Goal: Task Accomplishment & Management: Manage account settings

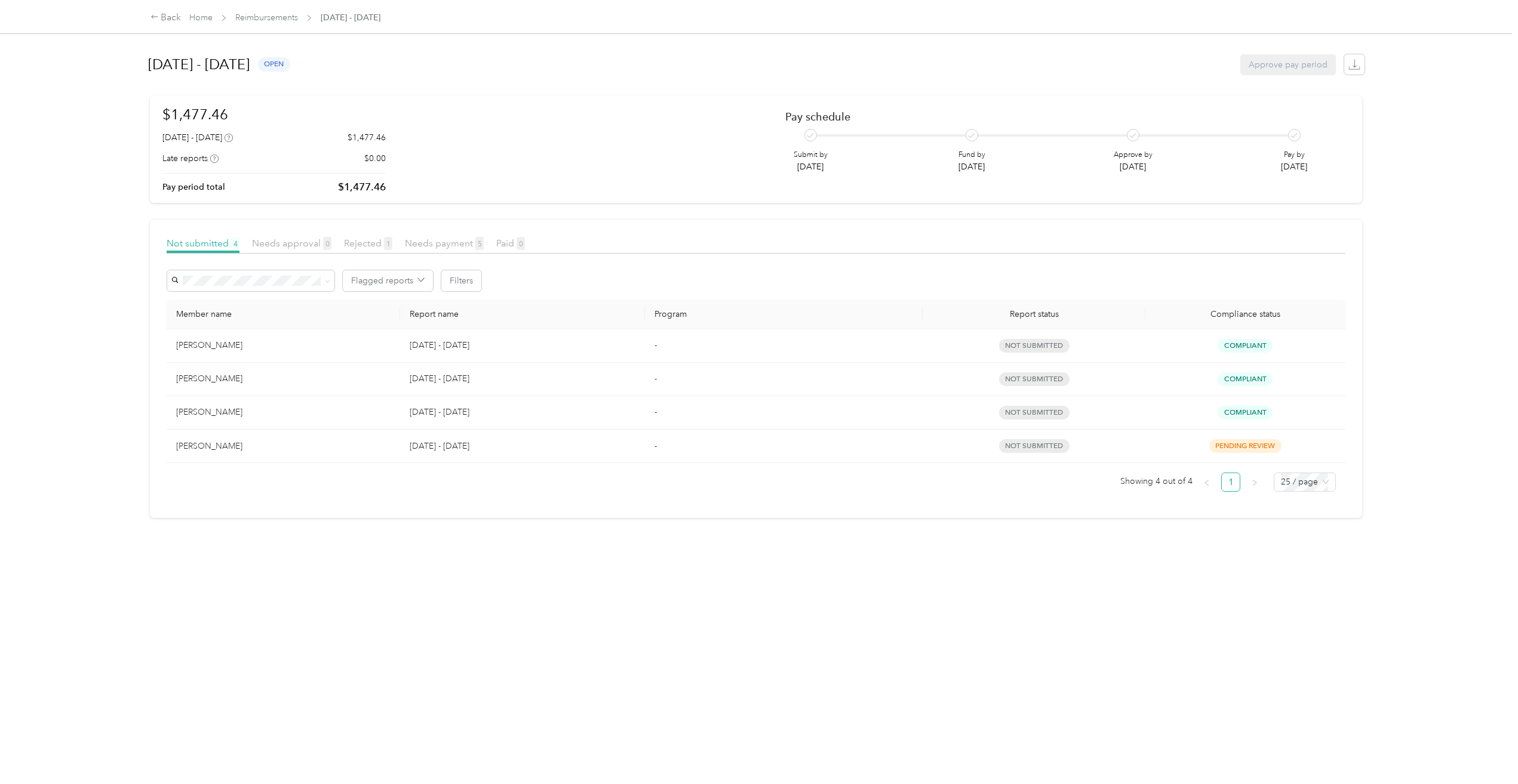
click at [231, 375] on div "[PERSON_NAME]" at bounding box center [283, 379] width 214 height 13
click at [304, 242] on span "Needs approval 1" at bounding box center [292, 243] width 80 height 11
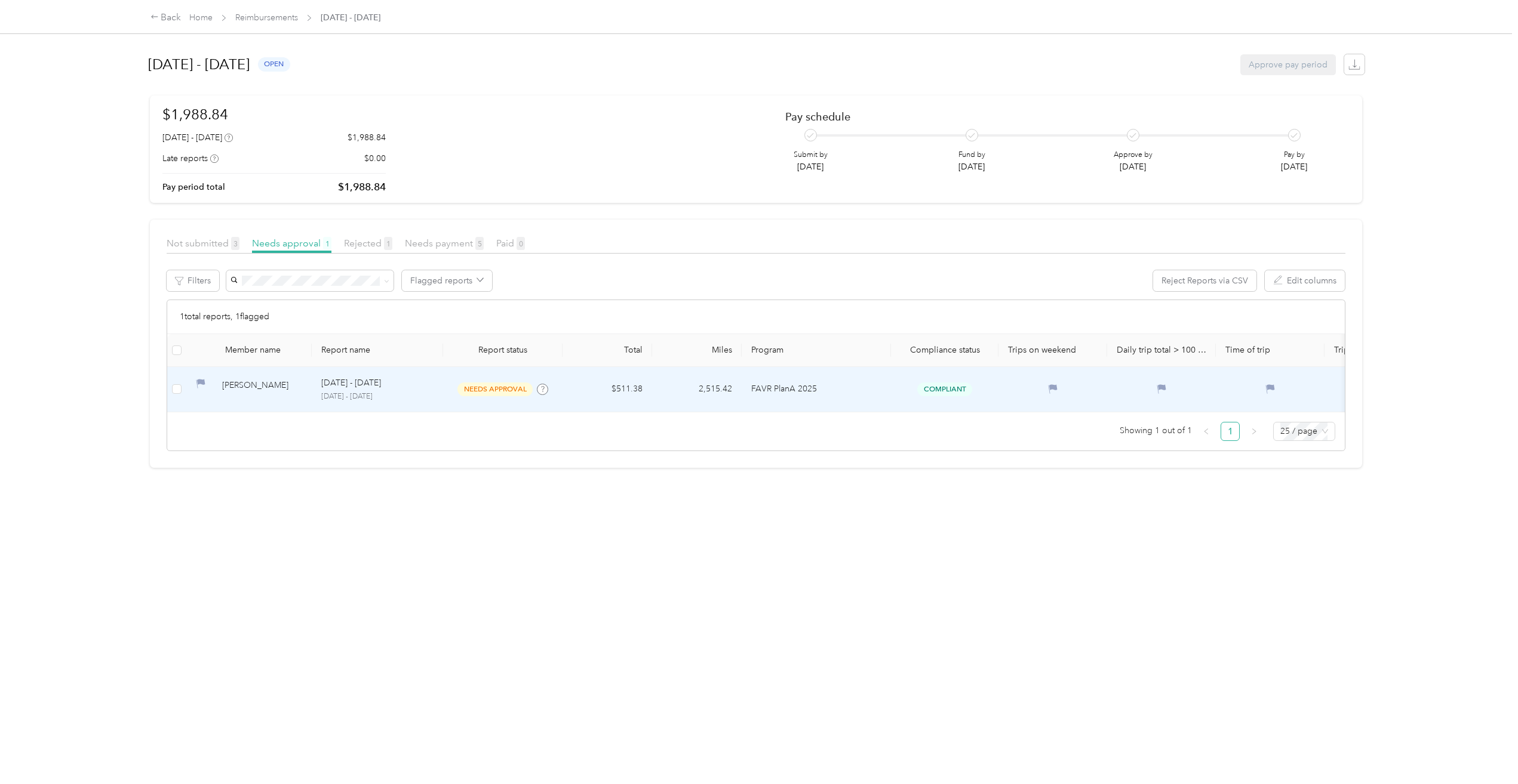
click at [270, 384] on div "Mauricio Chaimowicz" at bounding box center [262, 389] width 80 height 21
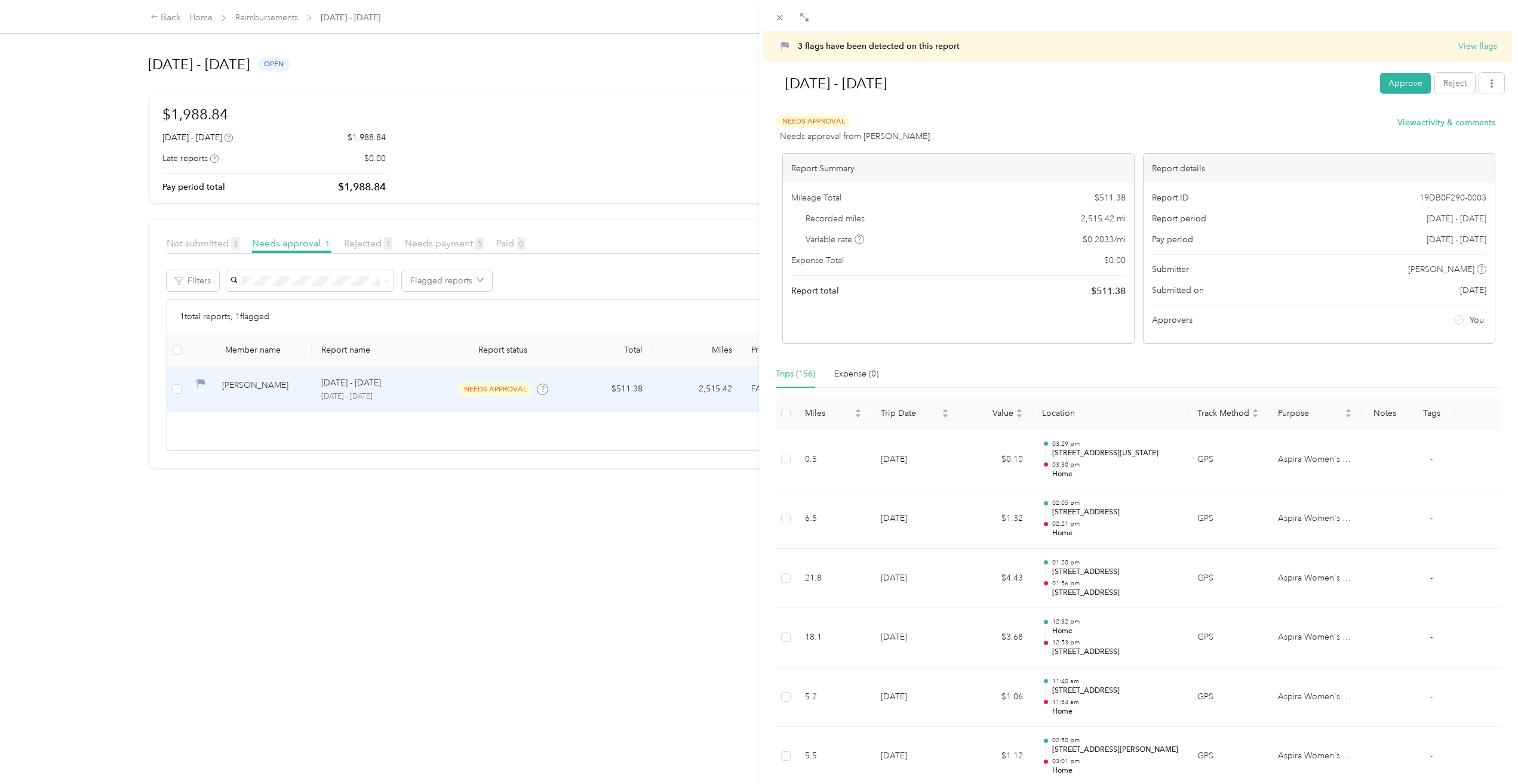
click at [967, 46] on div "3 flags have been detected on this report View flags" at bounding box center [1147, 46] width 699 height 13
click at [1468, 48] on button "View flags" at bounding box center [1478, 46] width 39 height 13
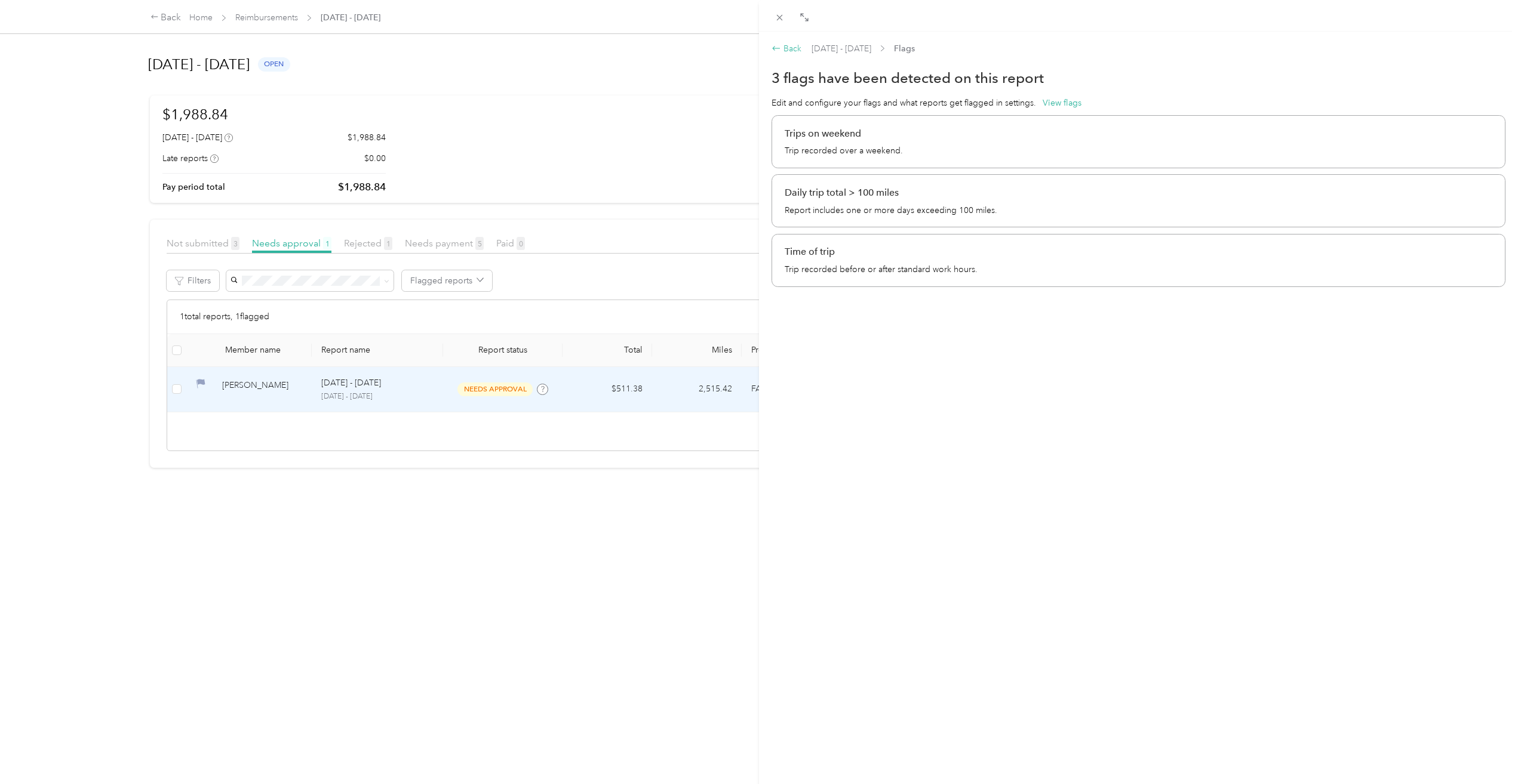
click at [780, 47] on icon at bounding box center [776, 48] width 10 height 10
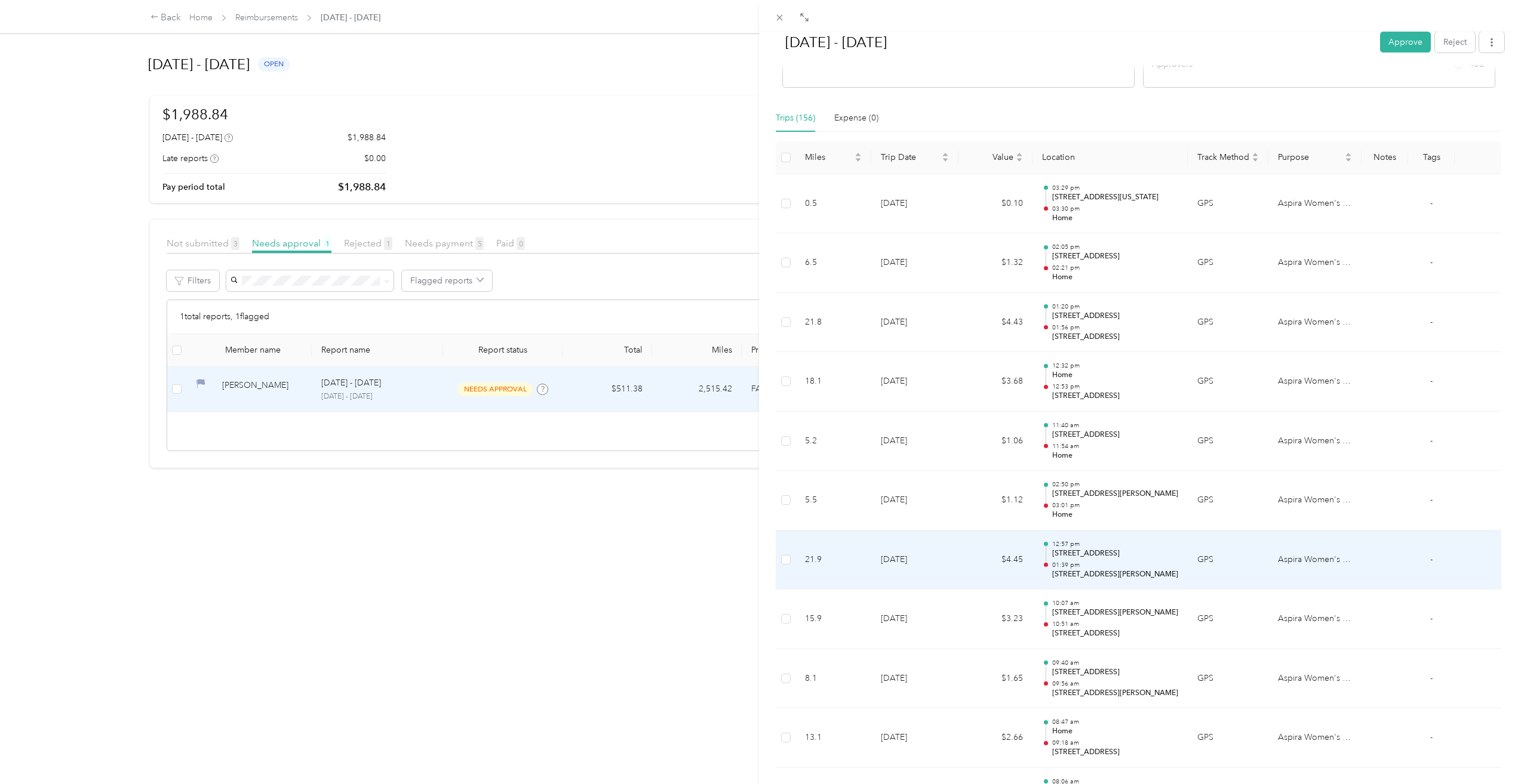
scroll to position [226, 0]
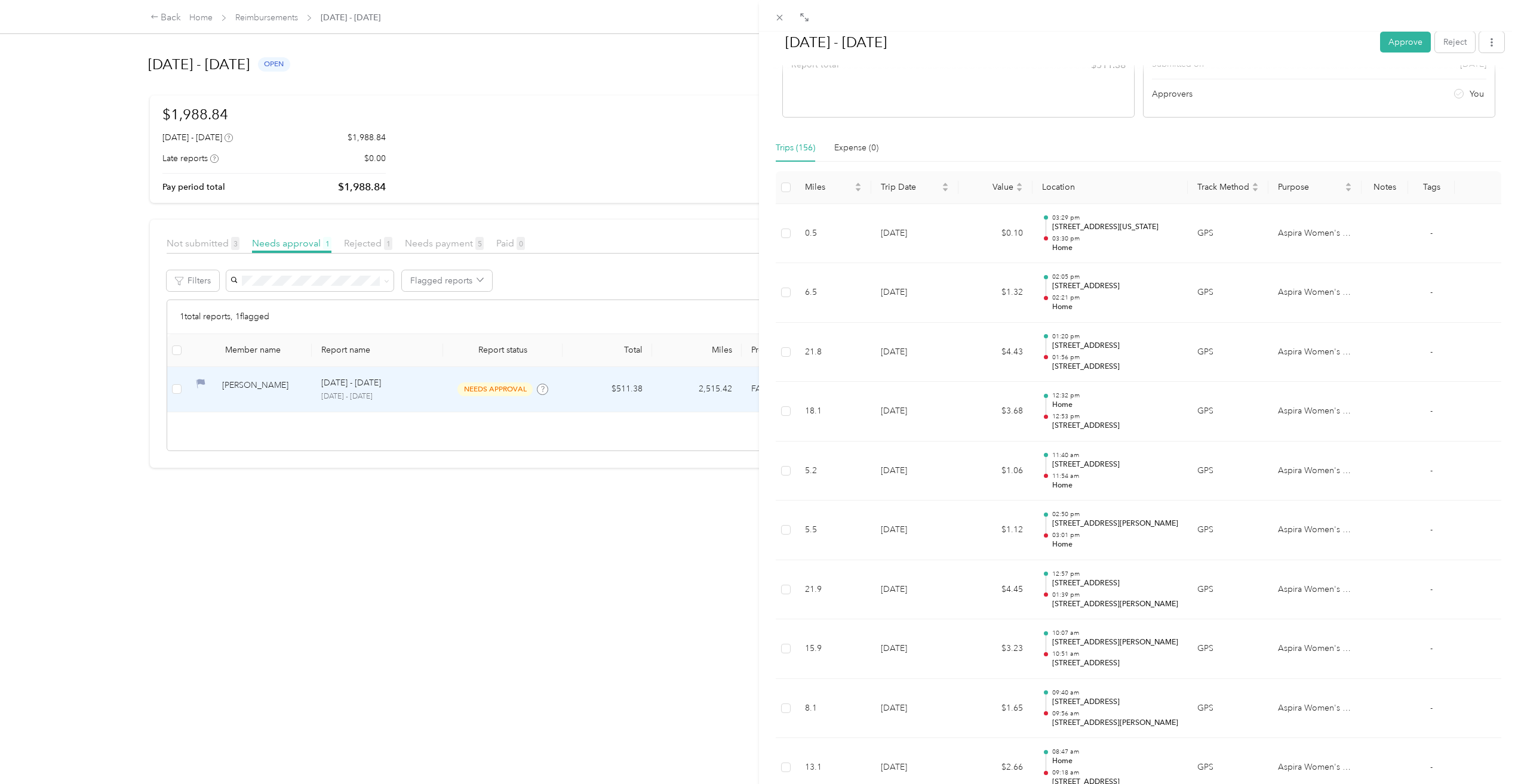
click at [1401, 42] on button "Approve" at bounding box center [1405, 42] width 51 height 21
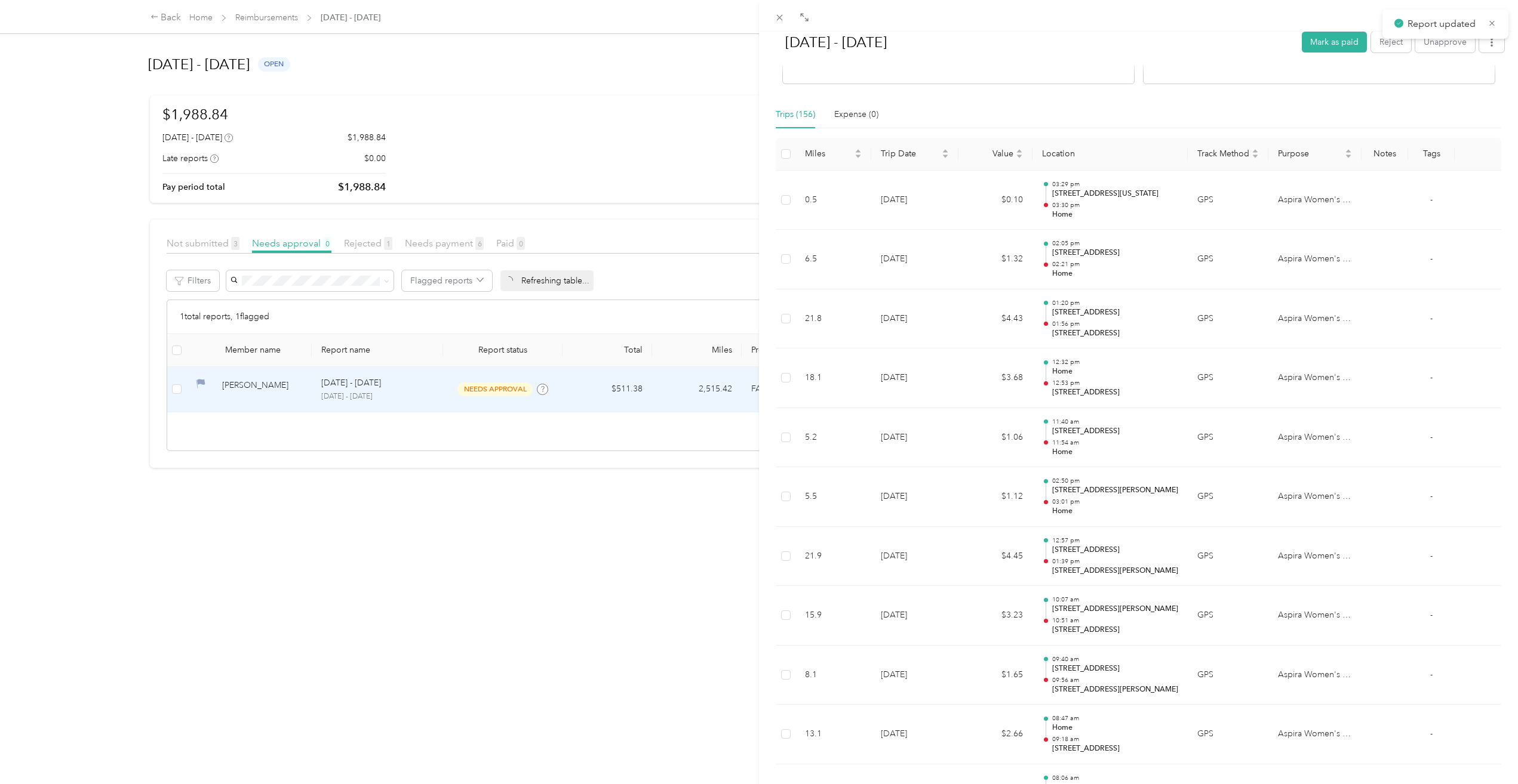
scroll to position [193, 0]
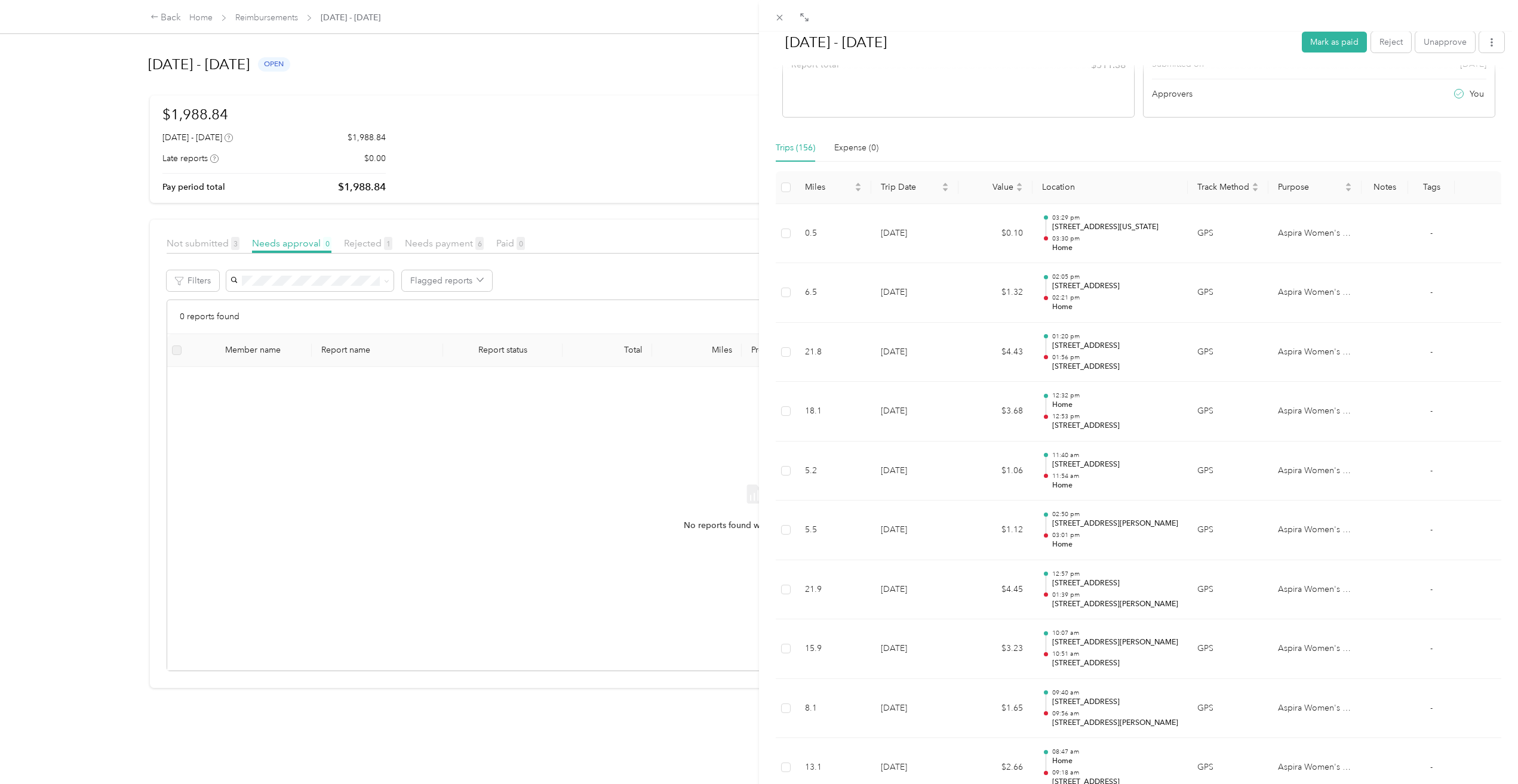
click at [261, 17] on div "Sep 1 - 30, 2025 Mark as paid Reject Unapprove Needs Payment Needs payment from…" at bounding box center [759, 392] width 1518 height 784
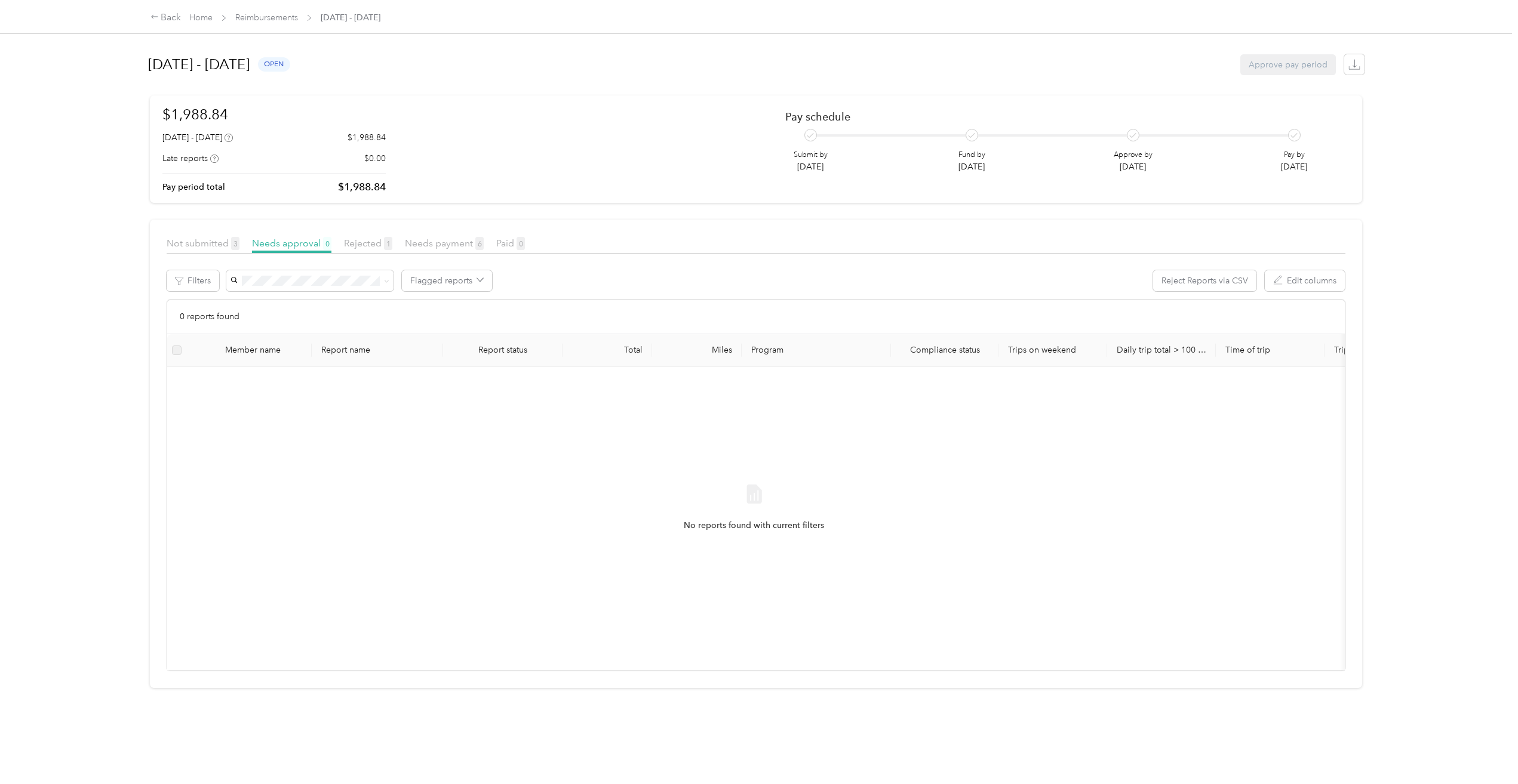
click at [266, 19] on div at bounding box center [759, 392] width 1518 height 784
click at [265, 16] on link "Reimbursements" at bounding box center [267, 17] width 63 height 10
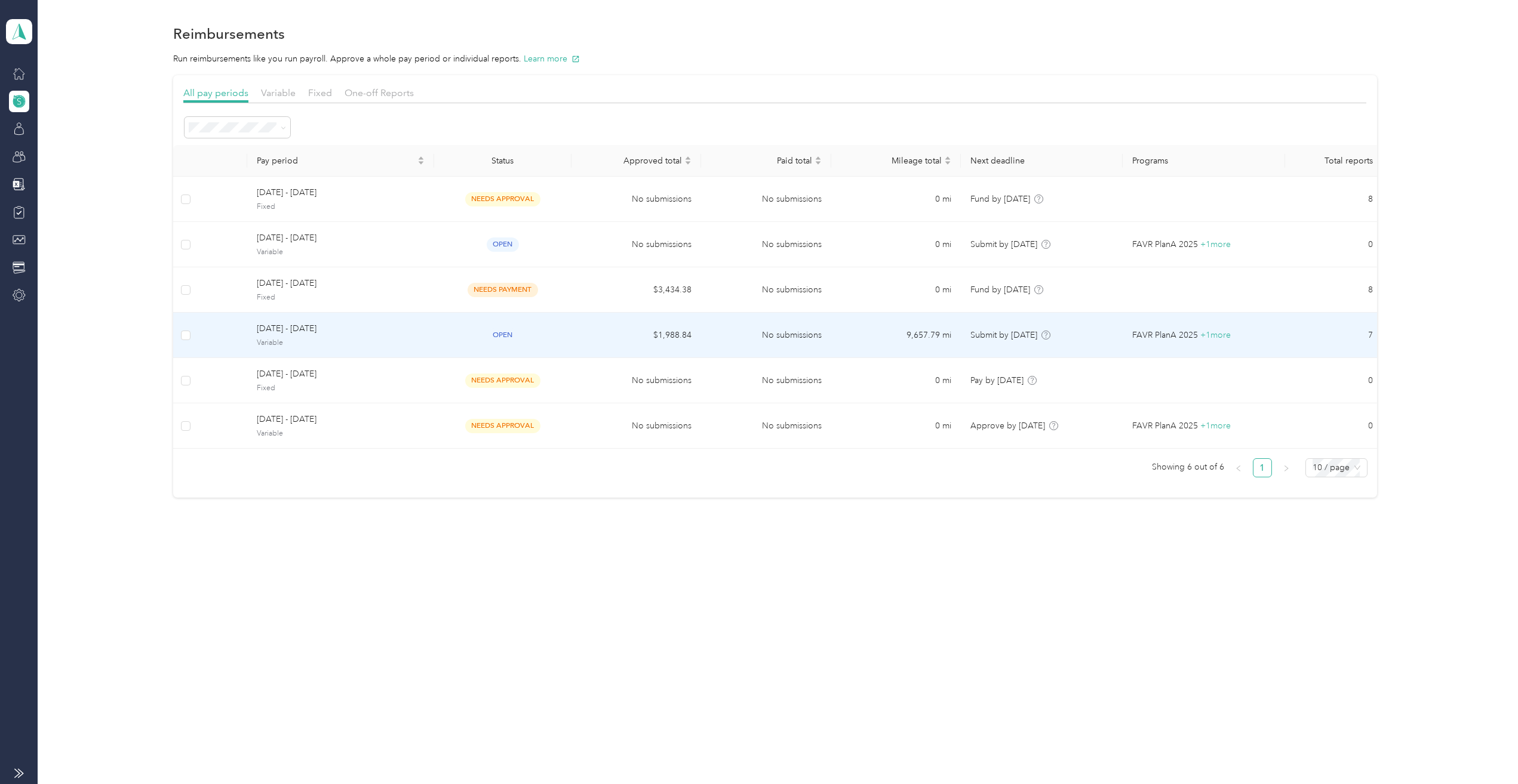
click at [351, 341] on span "Variable" at bounding box center [340, 343] width 167 height 11
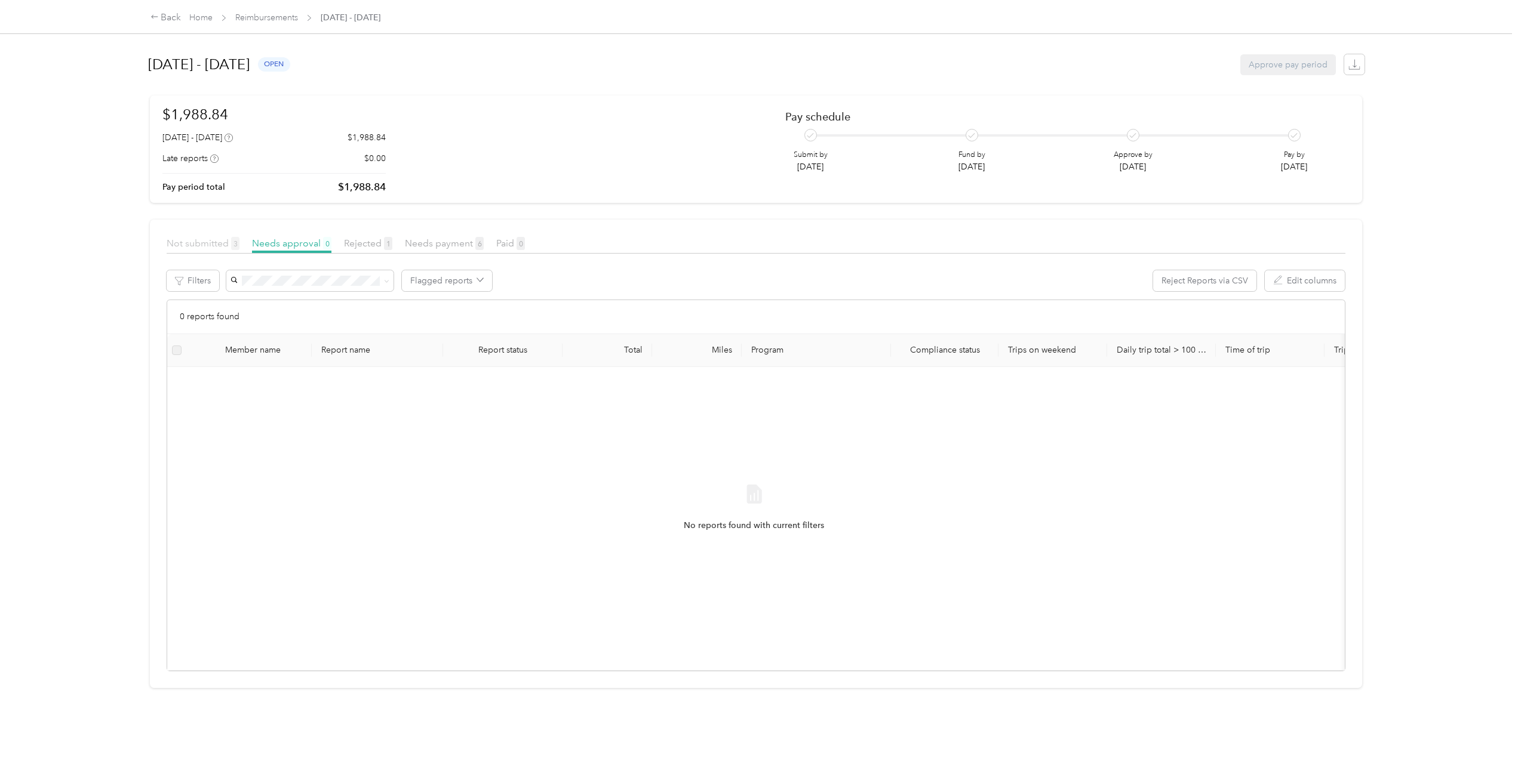
click at [205, 243] on span "Not submitted 3" at bounding box center [203, 243] width 73 height 11
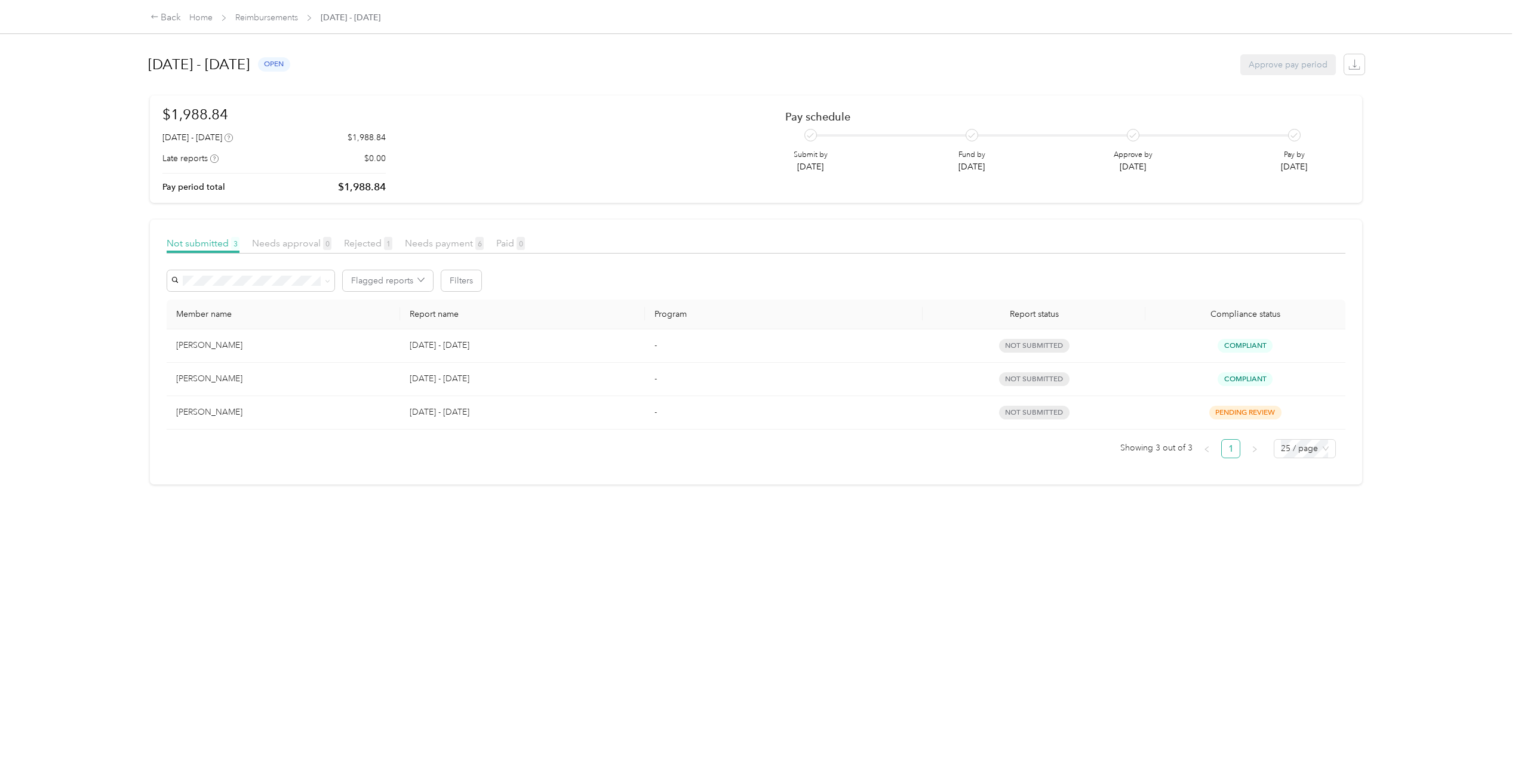
drag, startPoint x: 218, startPoint y: 344, endPoint x: 863, endPoint y: 381, distance: 646.1
click at [219, 344] on div "[PERSON_NAME]" at bounding box center [283, 346] width 214 height 13
click at [1196, 350] on div "Compliant" at bounding box center [1245, 346] width 181 height 14
click at [1032, 352] on span "not submitted" at bounding box center [1034, 346] width 71 height 14
click at [203, 17] on link "Home" at bounding box center [201, 17] width 24 height 10
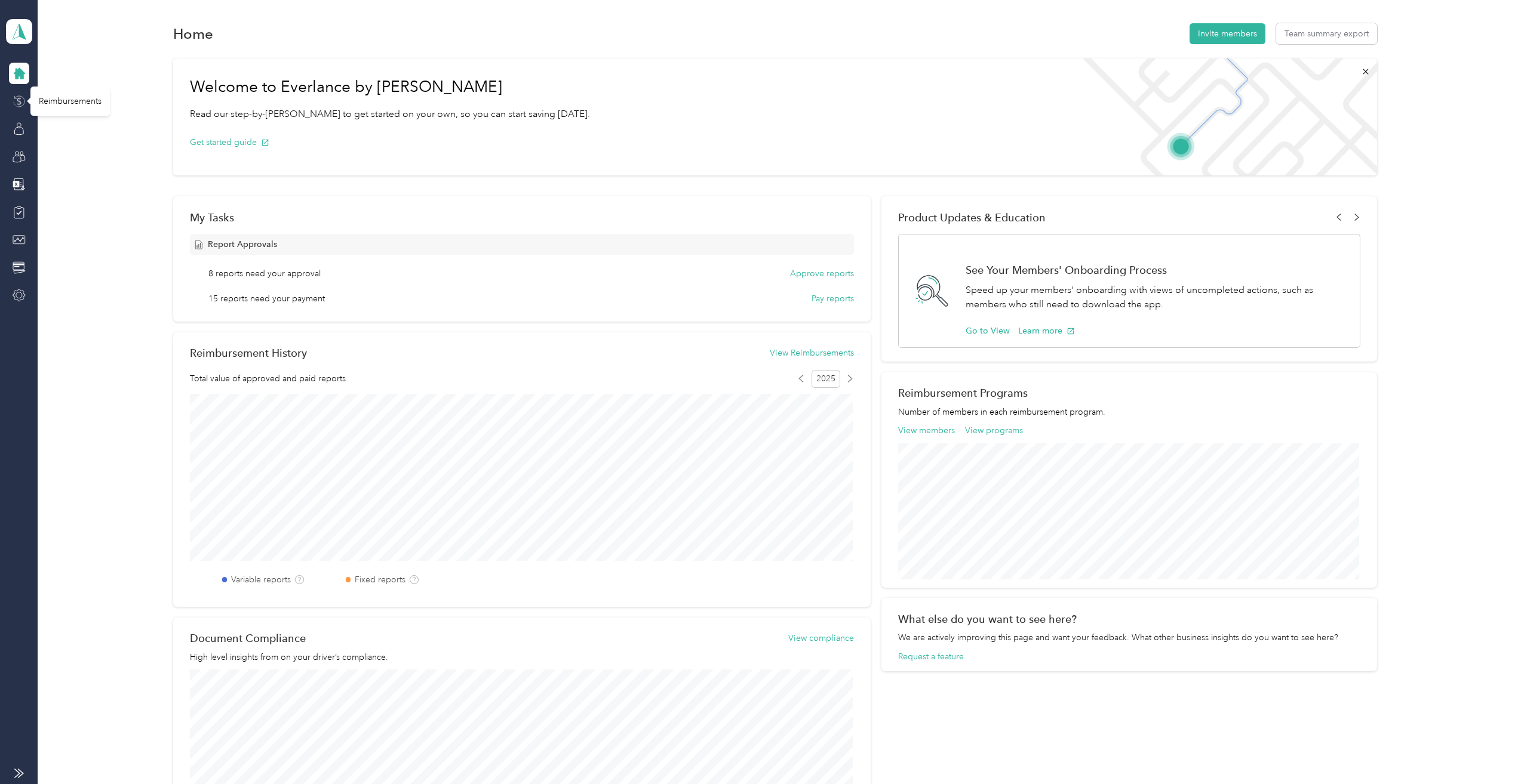
click at [19, 97] on icon at bounding box center [19, 101] width 13 height 13
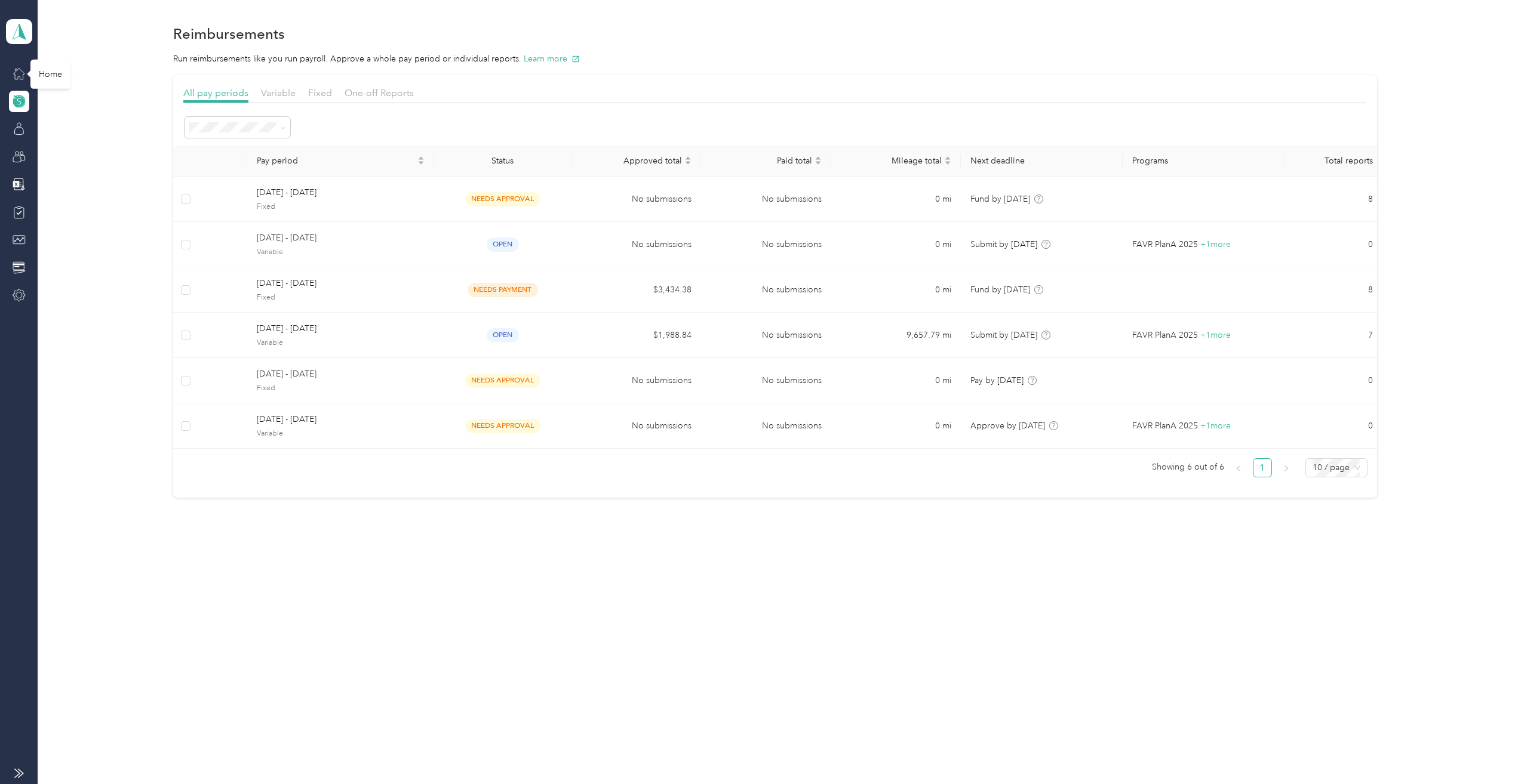
drag, startPoint x: 17, startPoint y: 72, endPoint x: 45, endPoint y: 74, distance: 28.1
click at [17, 72] on icon at bounding box center [19, 74] width 13 height 13
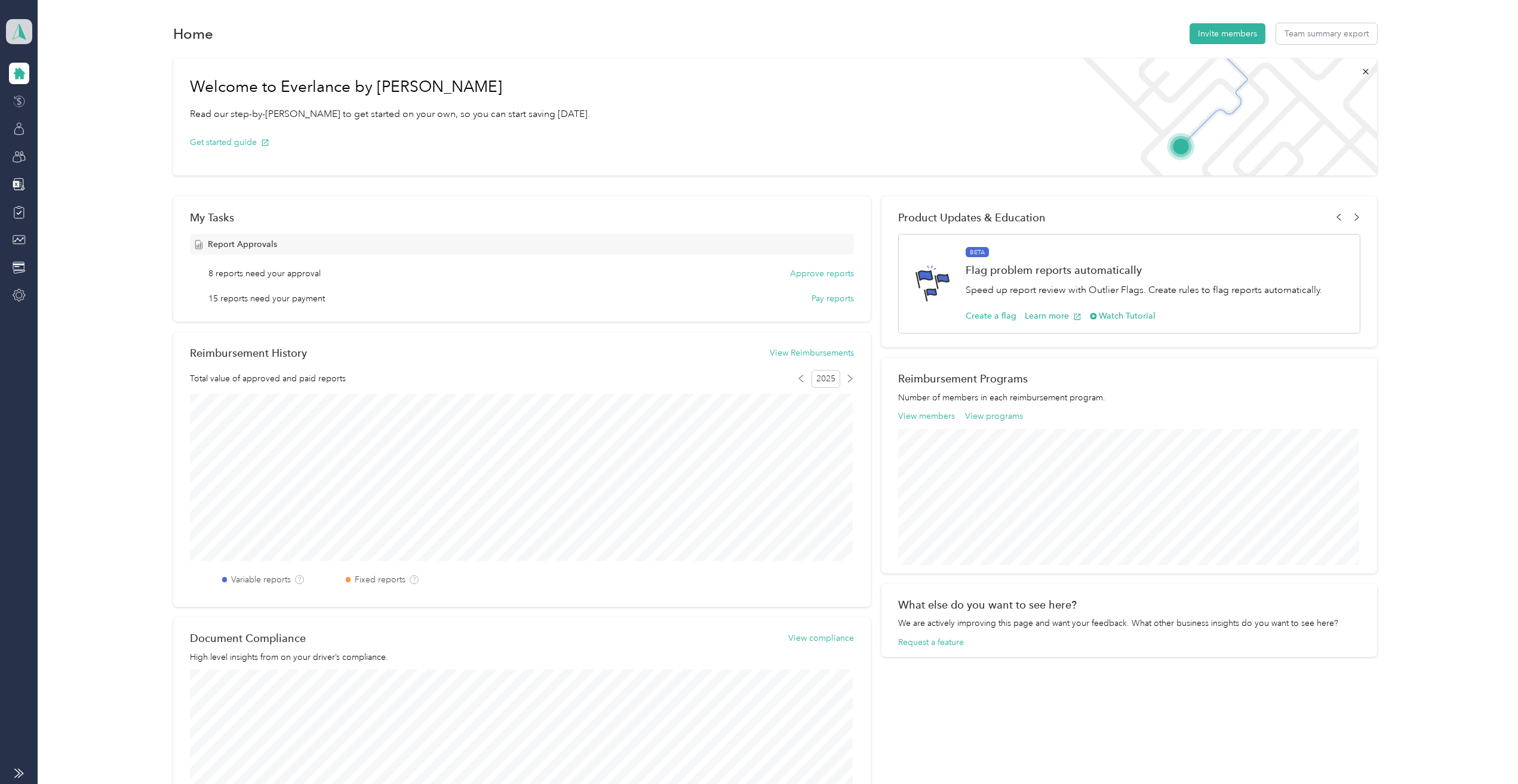
click at [23, 32] on polygon at bounding box center [22, 31] width 7 height 16
drag, startPoint x: 94, startPoint y: 125, endPoint x: 142, endPoint y: 145, distance: 52.0
click at [94, 125] on div "Personal dashboard" at bounding box center [132, 124] width 235 height 21
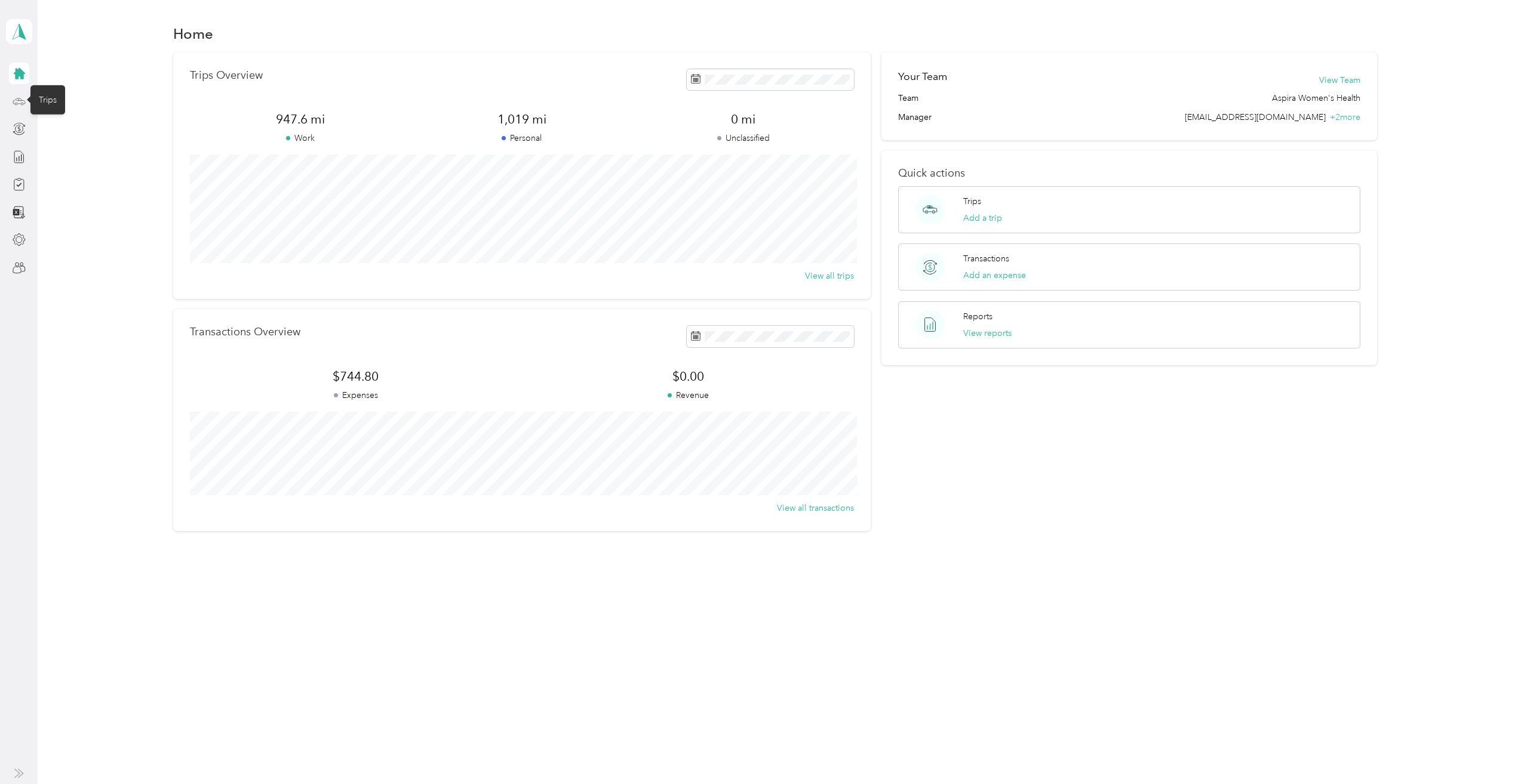
click at [17, 98] on icon at bounding box center [19, 100] width 12 height 5
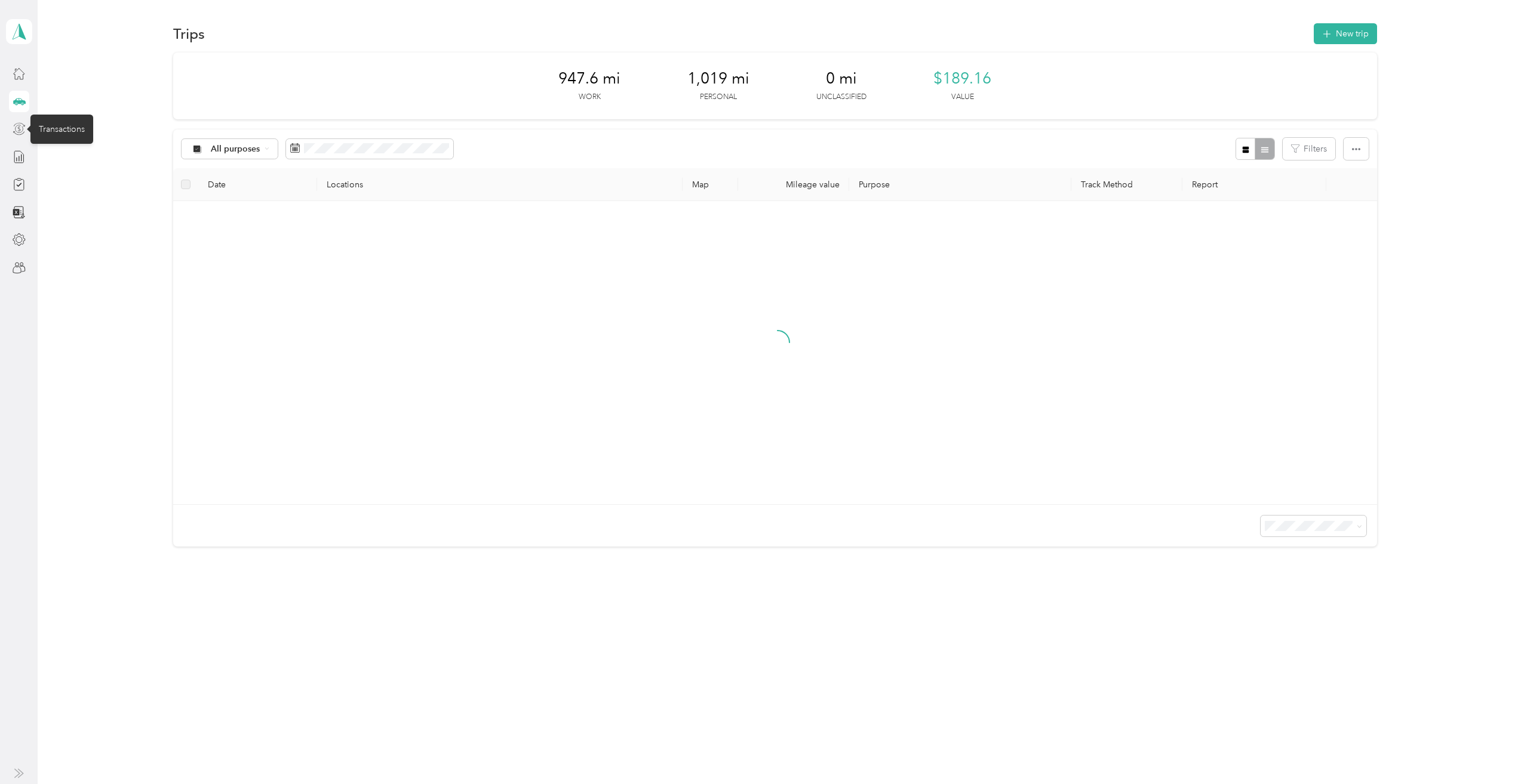
click at [18, 127] on icon at bounding box center [19, 129] width 13 height 13
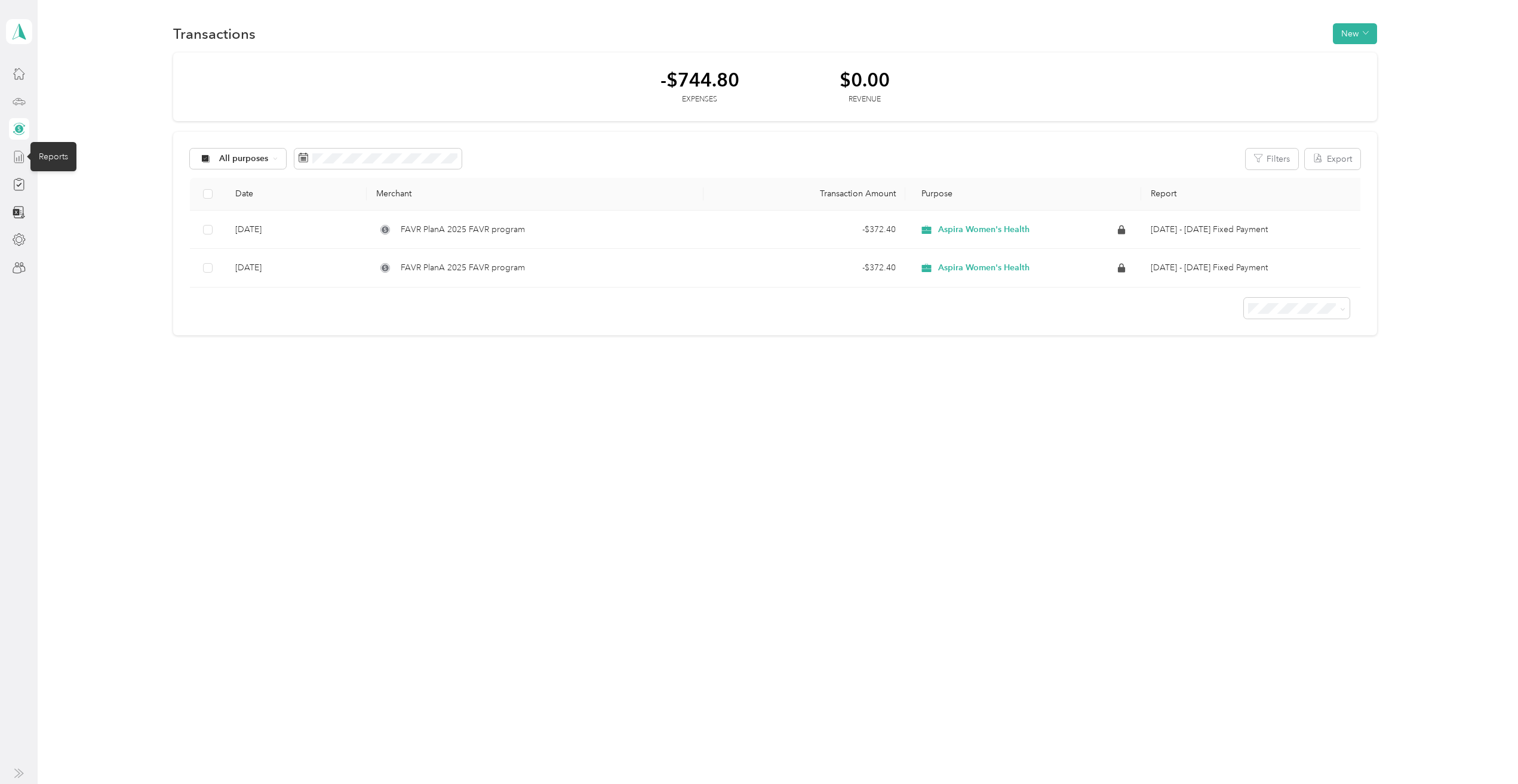
click at [21, 150] on icon at bounding box center [19, 157] width 13 height 13
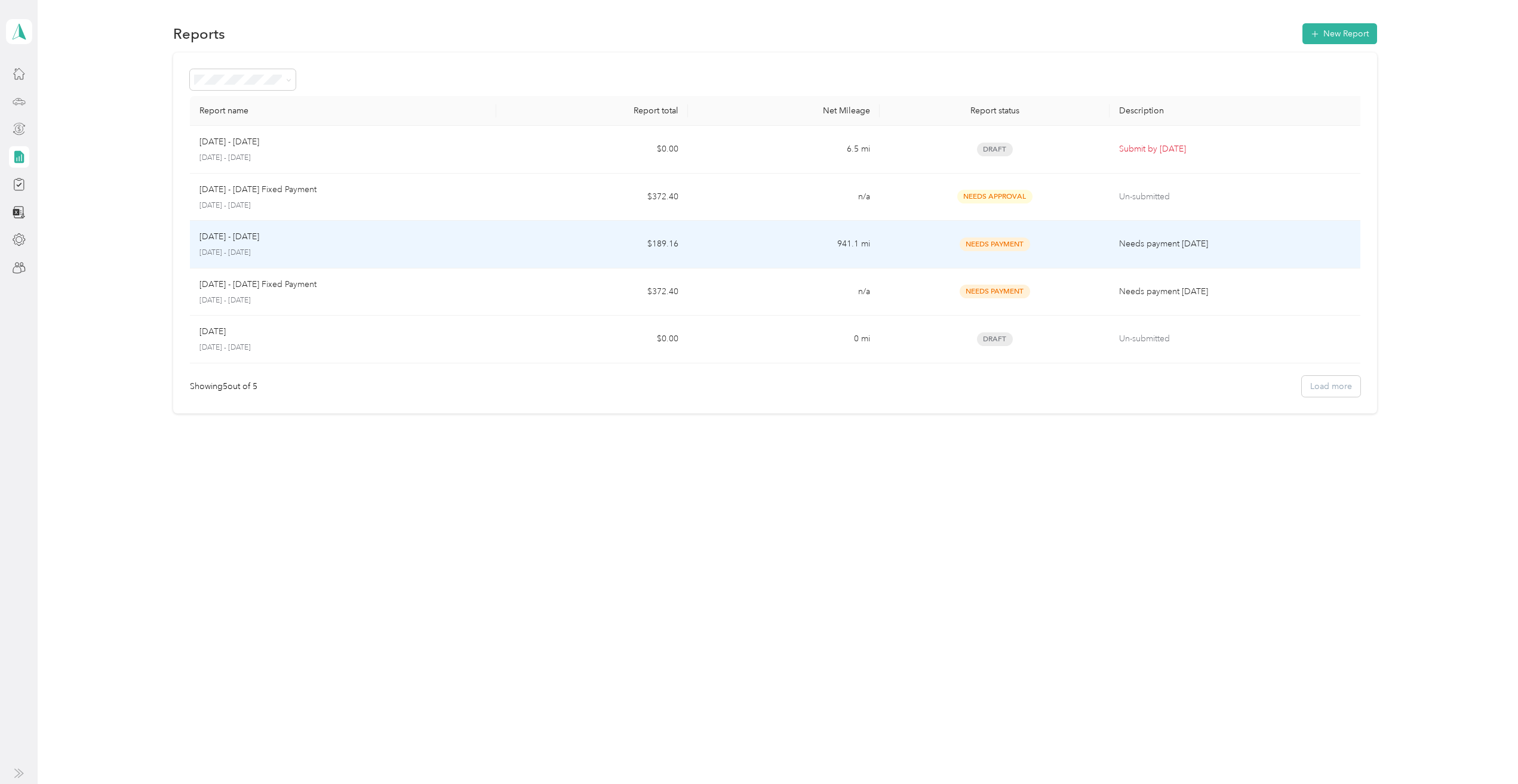
click at [362, 250] on p "[DATE] - [DATE]" at bounding box center [343, 253] width 288 height 11
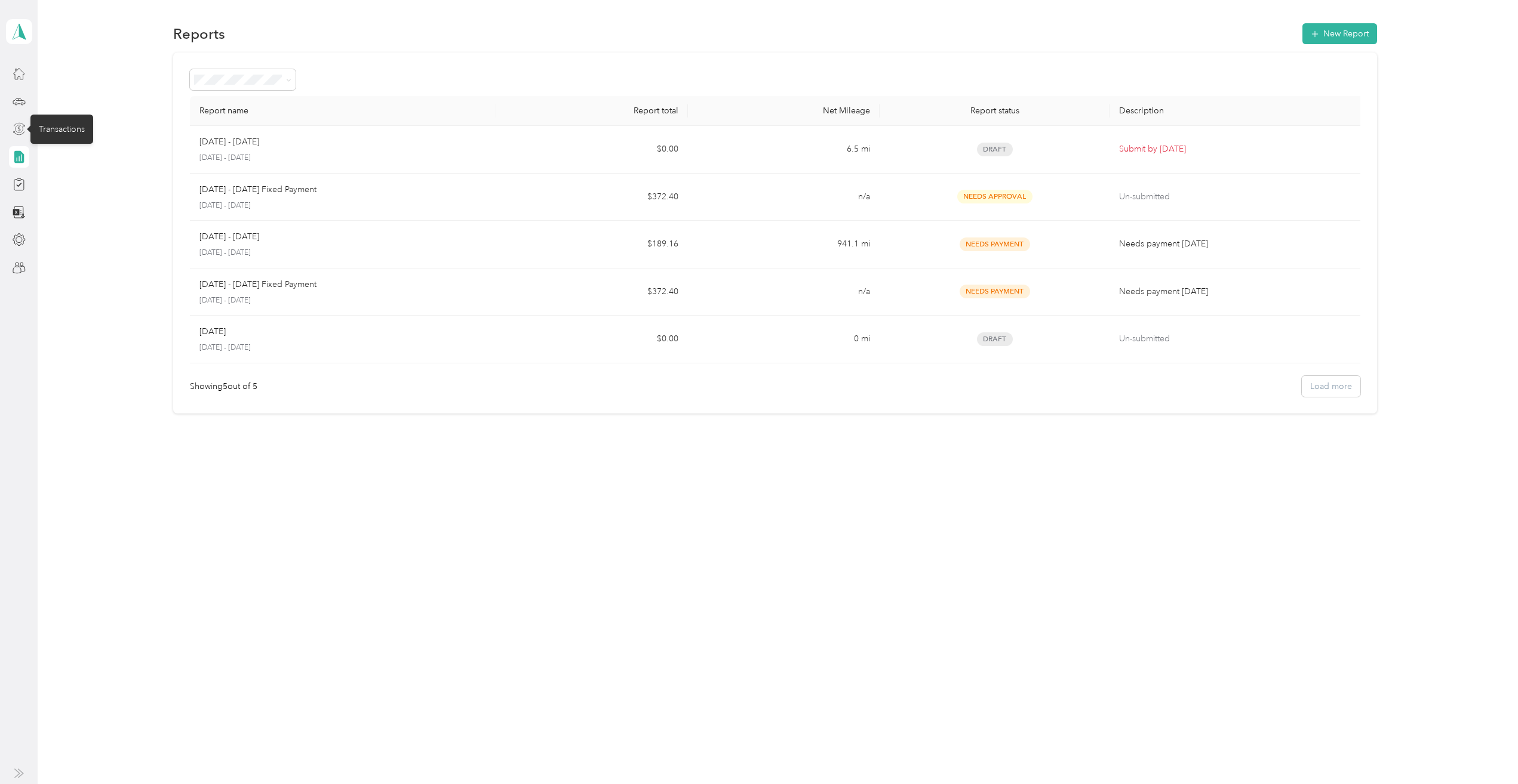
click at [19, 122] on icon at bounding box center [19, 129] width 13 height 13
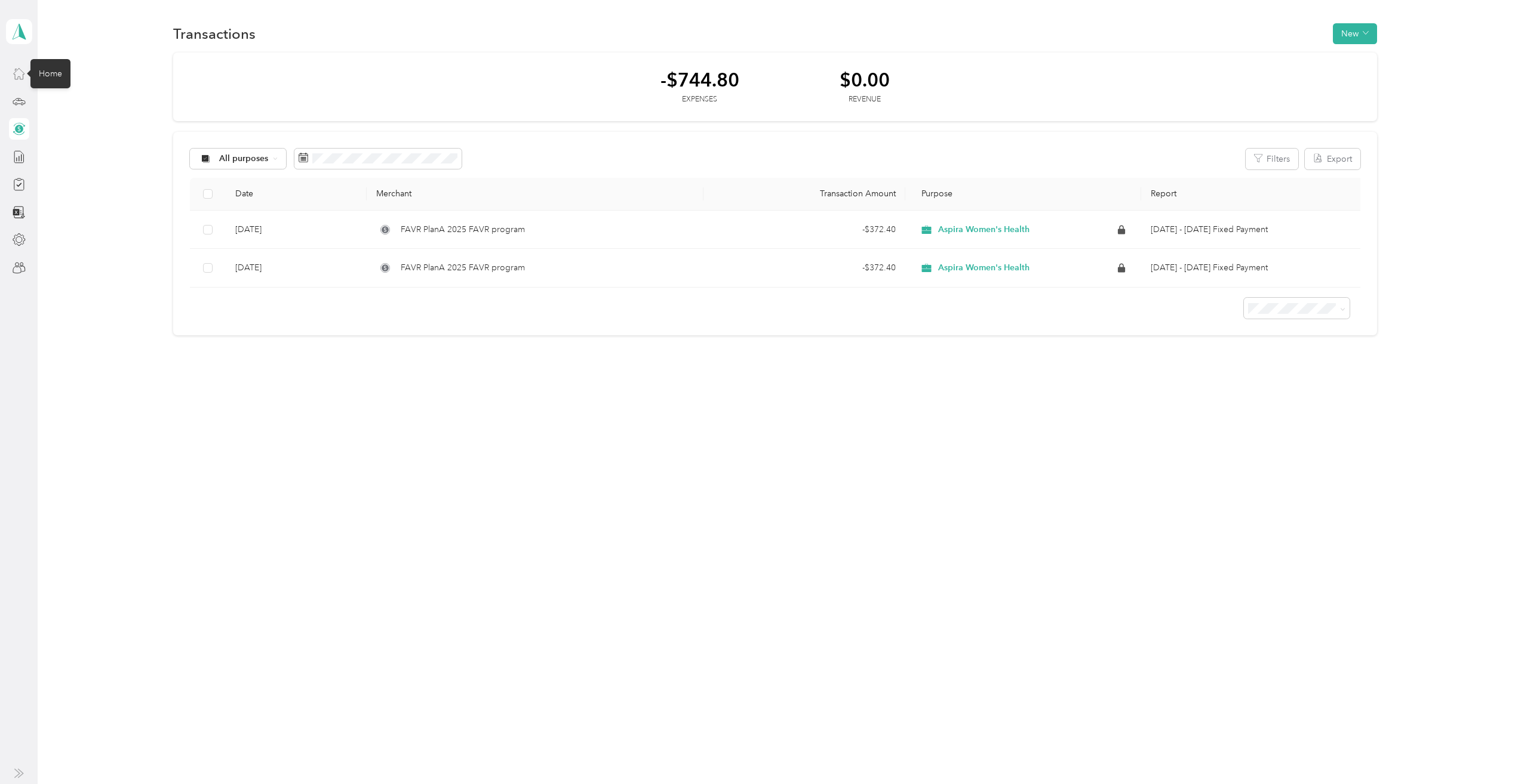
click at [20, 77] on icon at bounding box center [19, 74] width 13 height 13
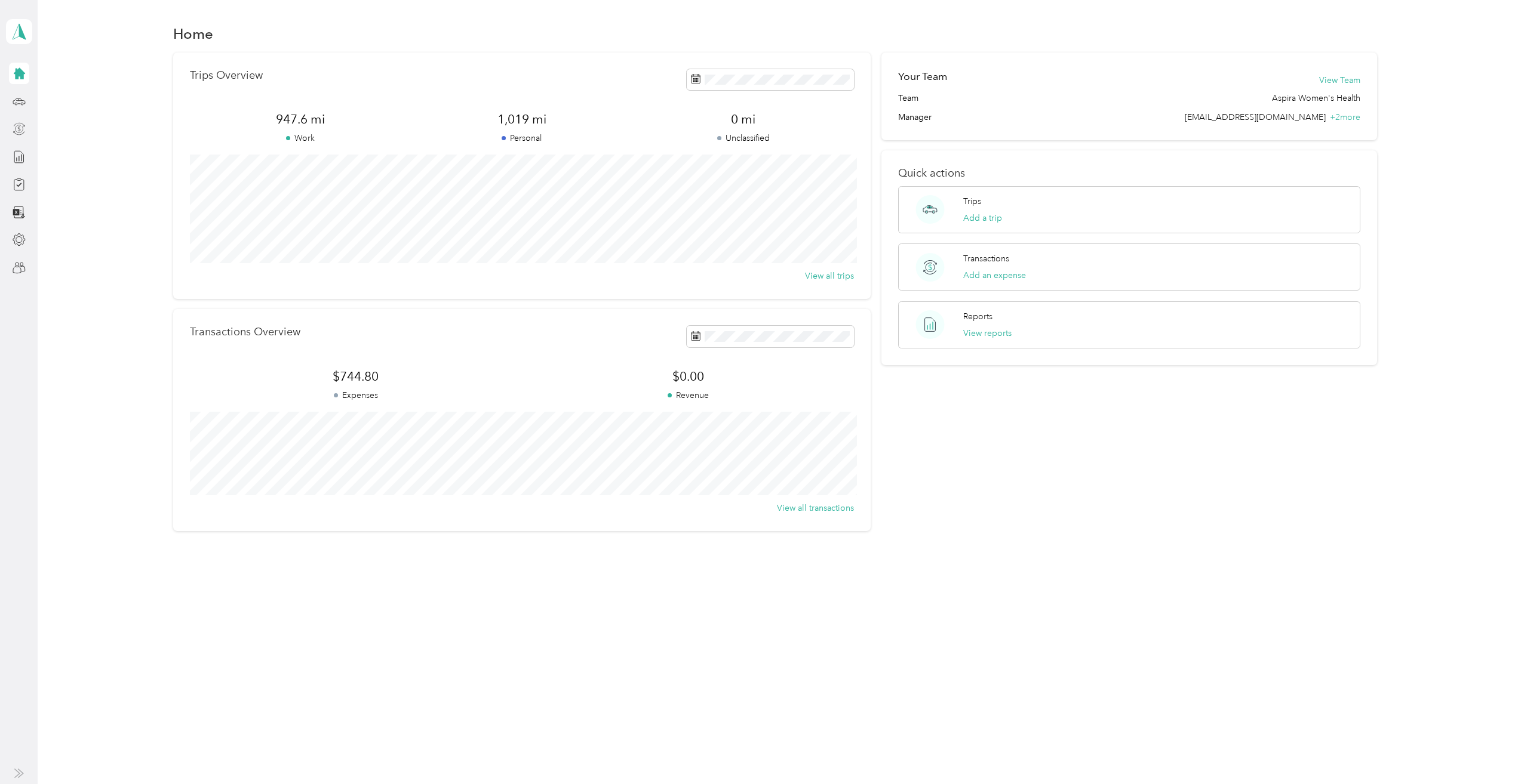
click at [19, 74] on icon at bounding box center [19, 74] width 11 height 11
click at [19, 130] on icon at bounding box center [19, 129] width 13 height 13
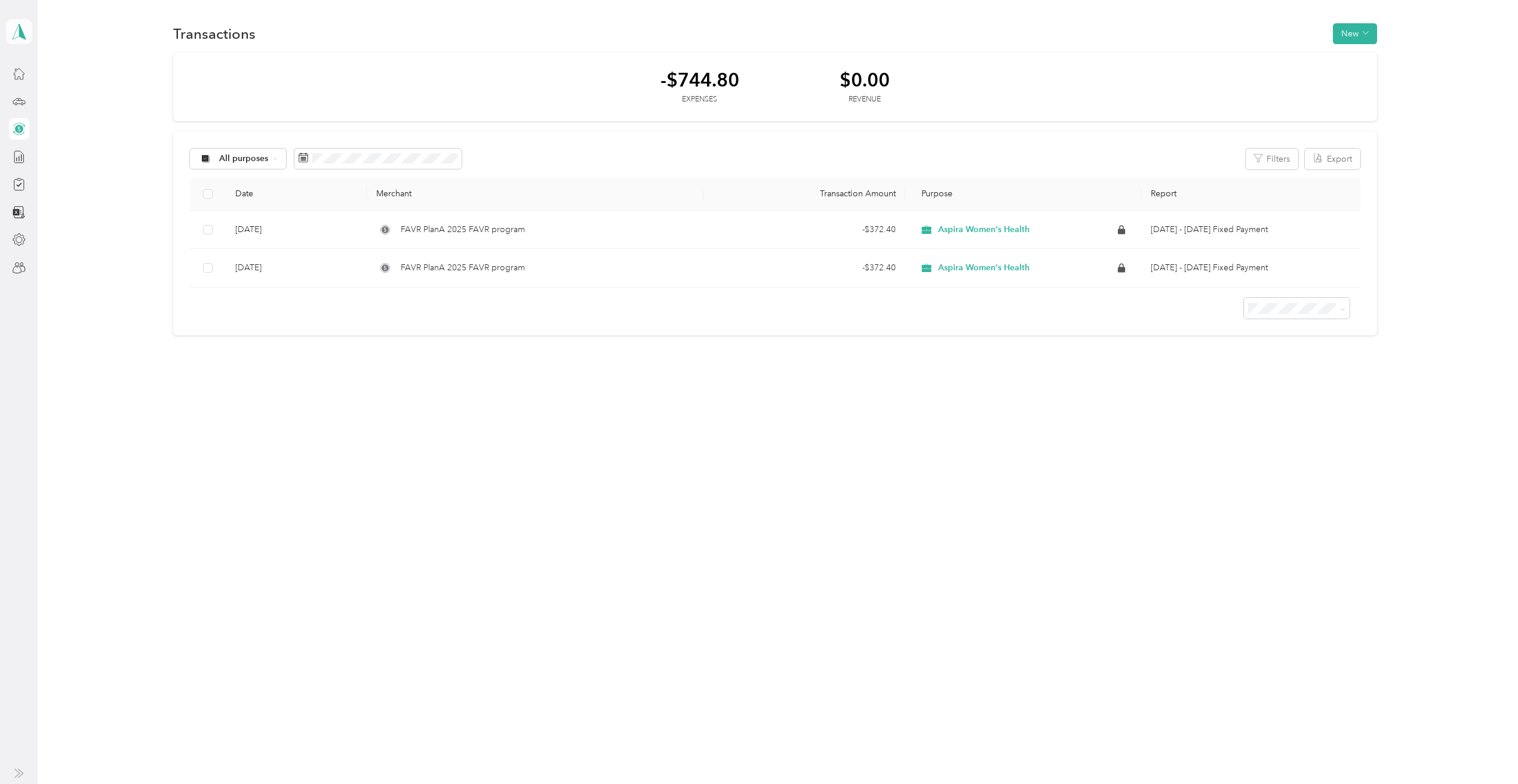
click at [15, 33] on icon at bounding box center [19, 32] width 13 height 16
click at [65, 97] on div "Team dashboard" at bounding box center [48, 98] width 64 height 13
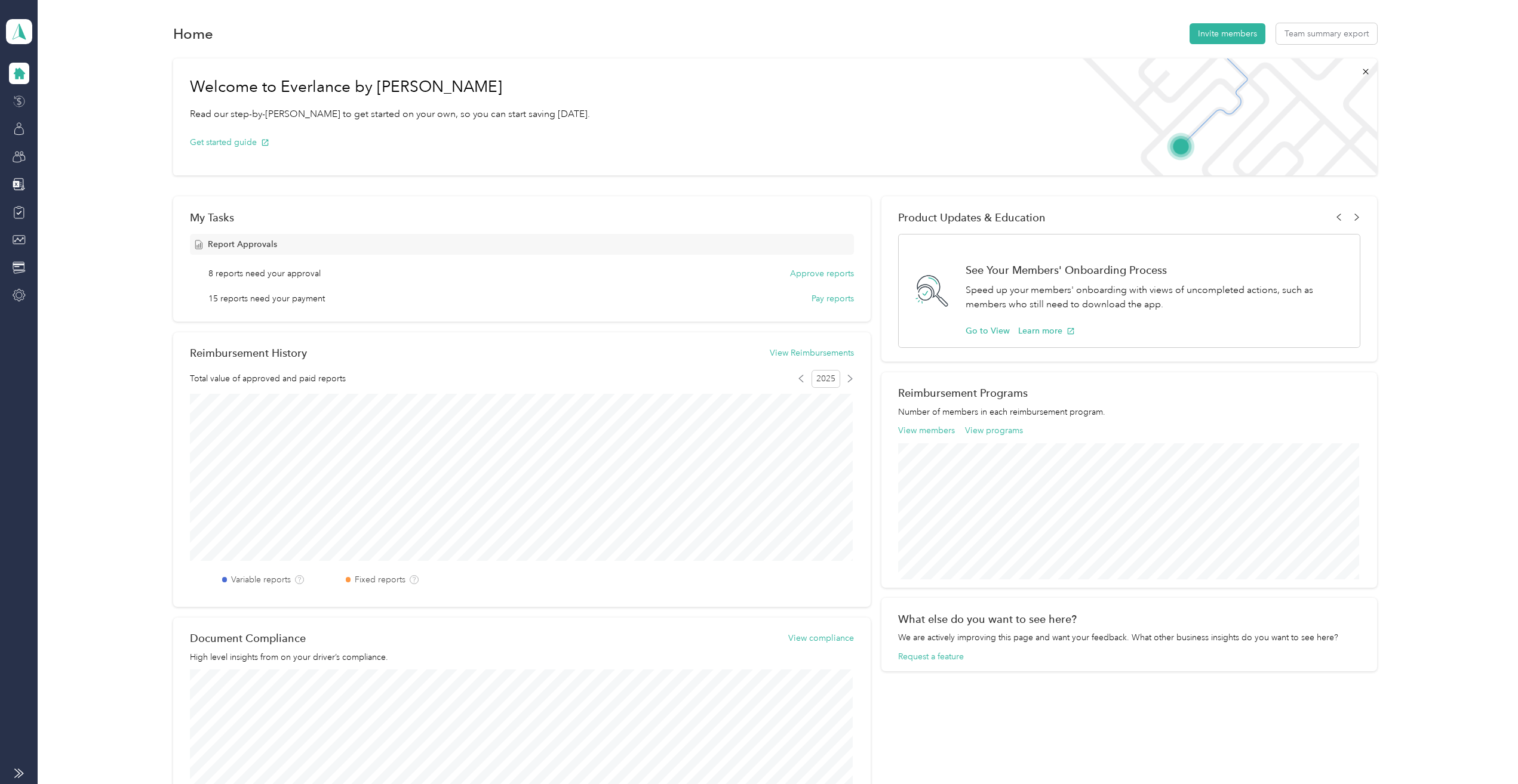
click at [21, 101] on icon at bounding box center [19, 101] width 13 height 13
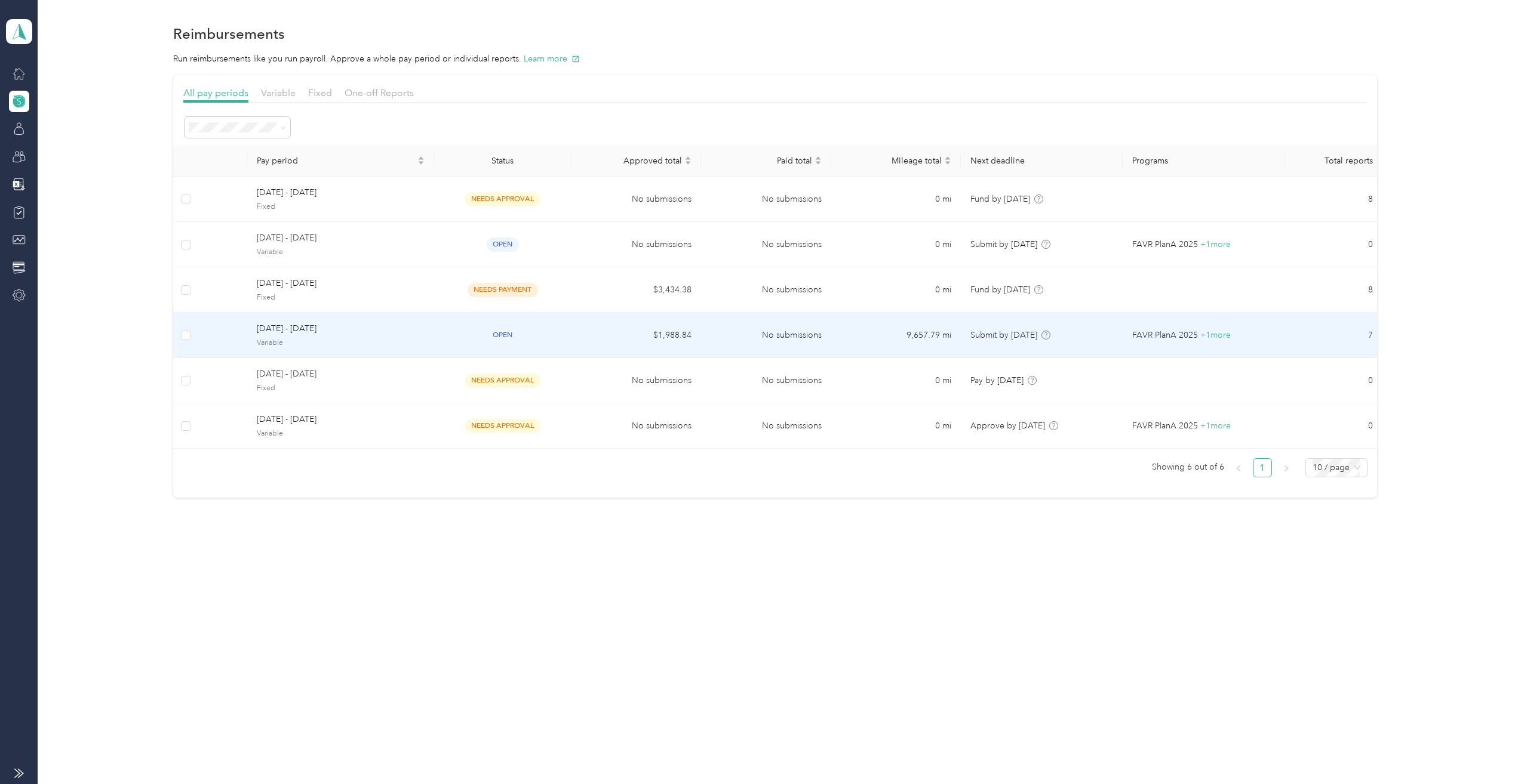
click at [327, 339] on span "Variable" at bounding box center [340, 343] width 167 height 11
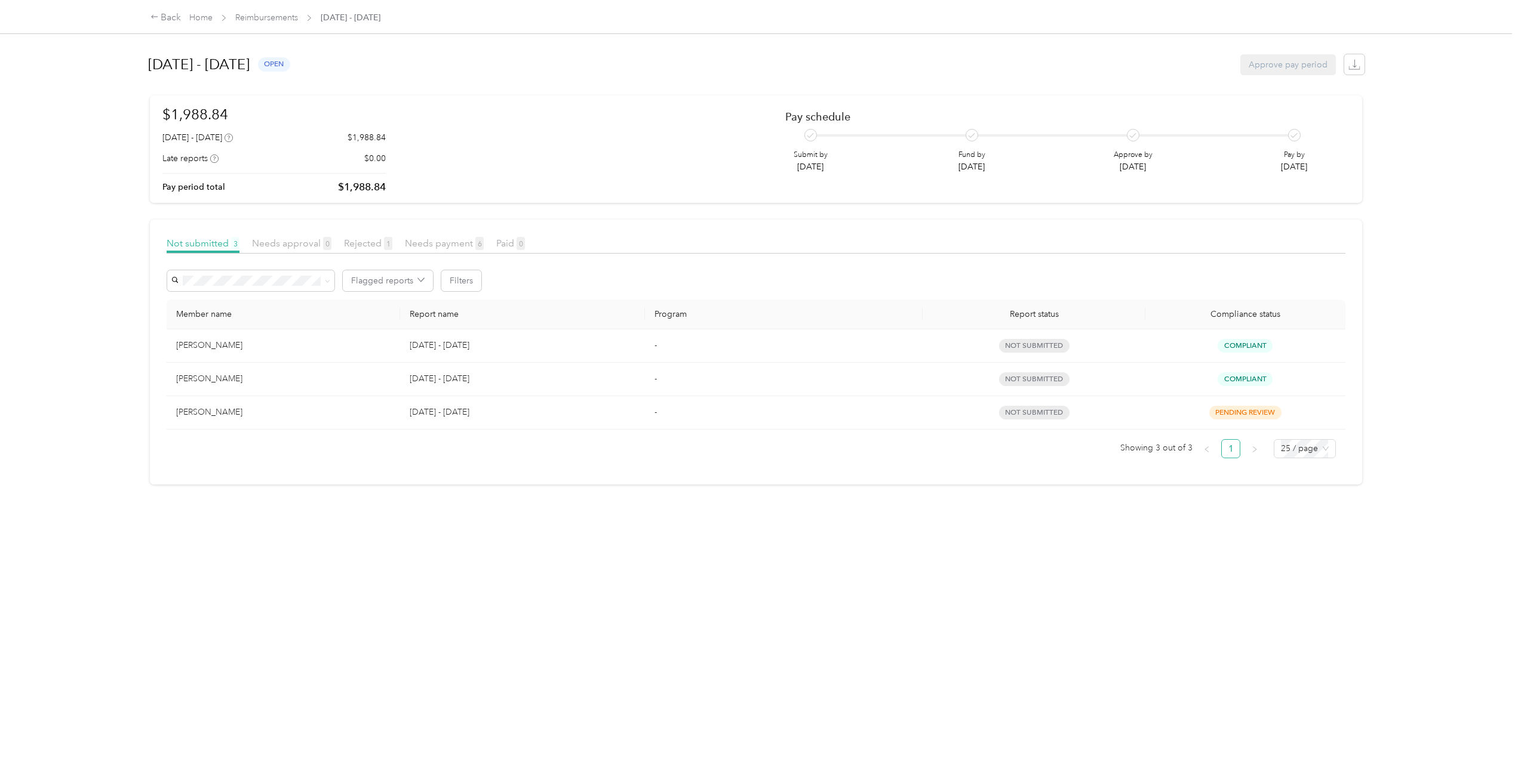
click at [224, 345] on div "[PERSON_NAME]" at bounding box center [283, 346] width 214 height 13
click at [929, 350] on td "not submitted" at bounding box center [1034, 346] width 222 height 33
click at [1074, 350] on div "not submitted" at bounding box center [1034, 346] width 203 height 14
drag, startPoint x: 1240, startPoint y: 347, endPoint x: 633, endPoint y: 320, distance: 607.6
click at [1239, 347] on span "Compliant" at bounding box center [1245, 346] width 55 height 14
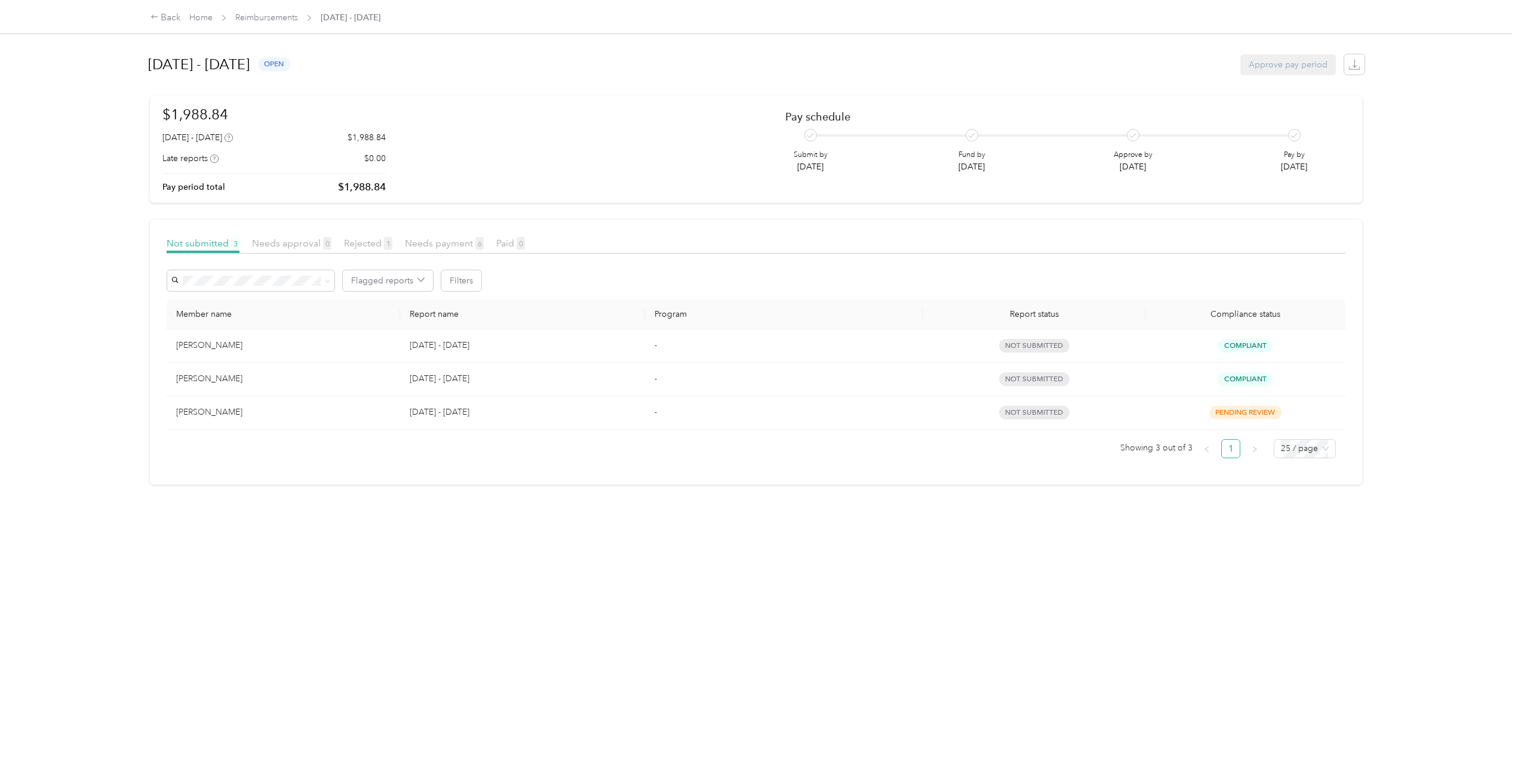
click at [401, 347] on td "[DATE] - [DATE]" at bounding box center [522, 346] width 245 height 33
click at [226, 367] on td "[PERSON_NAME]" at bounding box center [283, 379] width 233 height 33
click at [275, 14] on link "Reimbursements" at bounding box center [267, 17] width 63 height 10
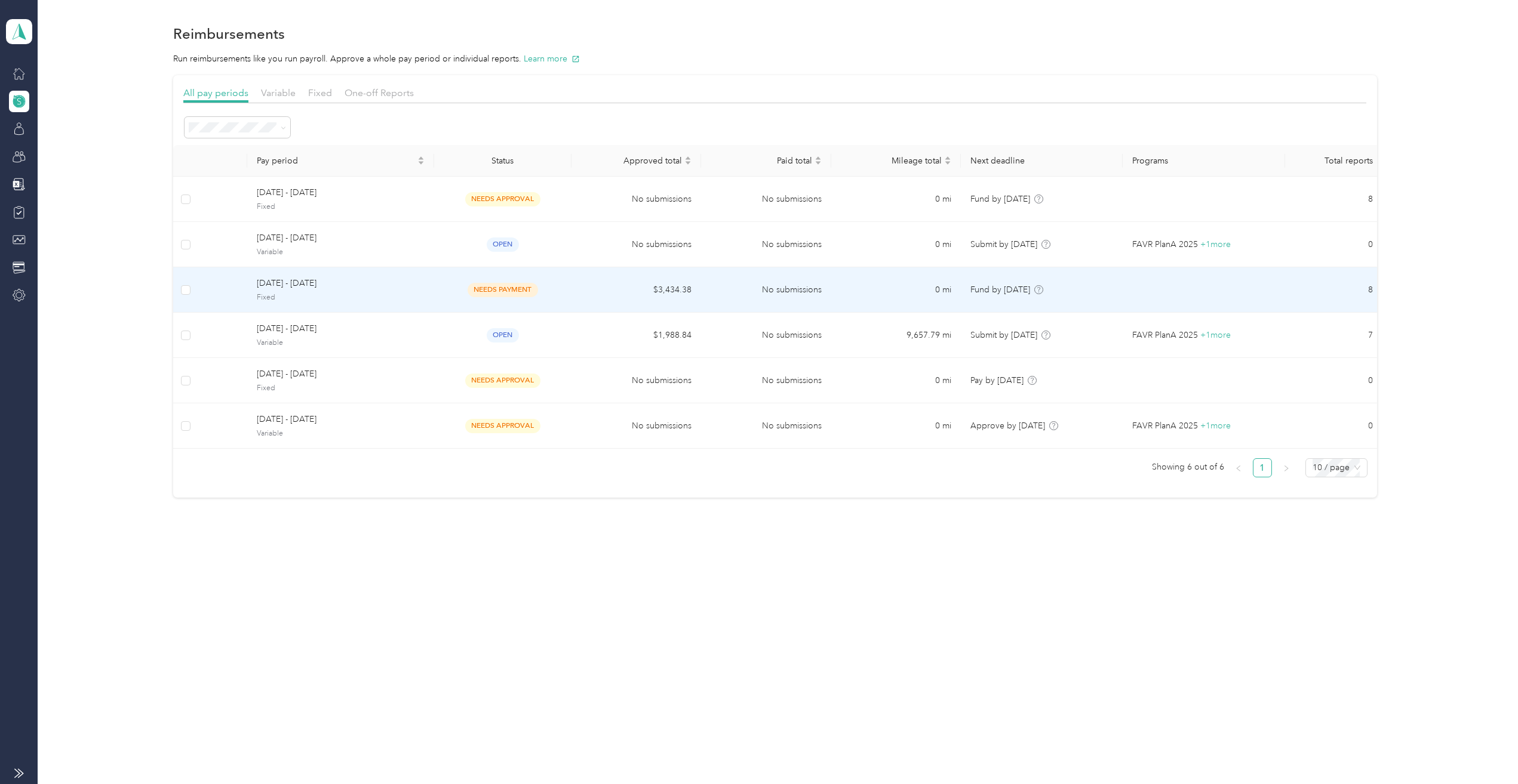
click at [339, 296] on span "Fixed" at bounding box center [340, 298] width 167 height 11
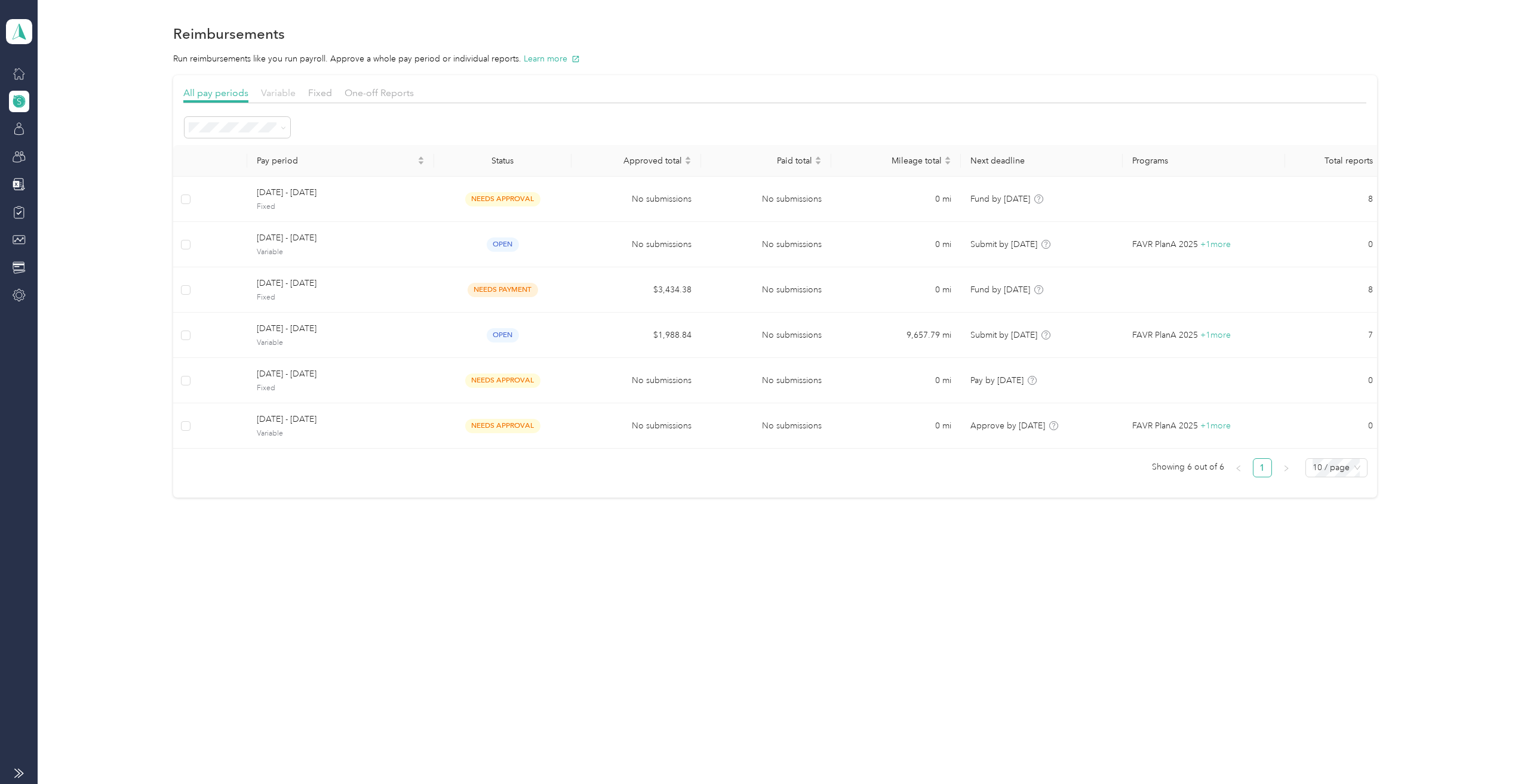
click at [277, 93] on span "Variable" at bounding box center [278, 92] width 34 height 11
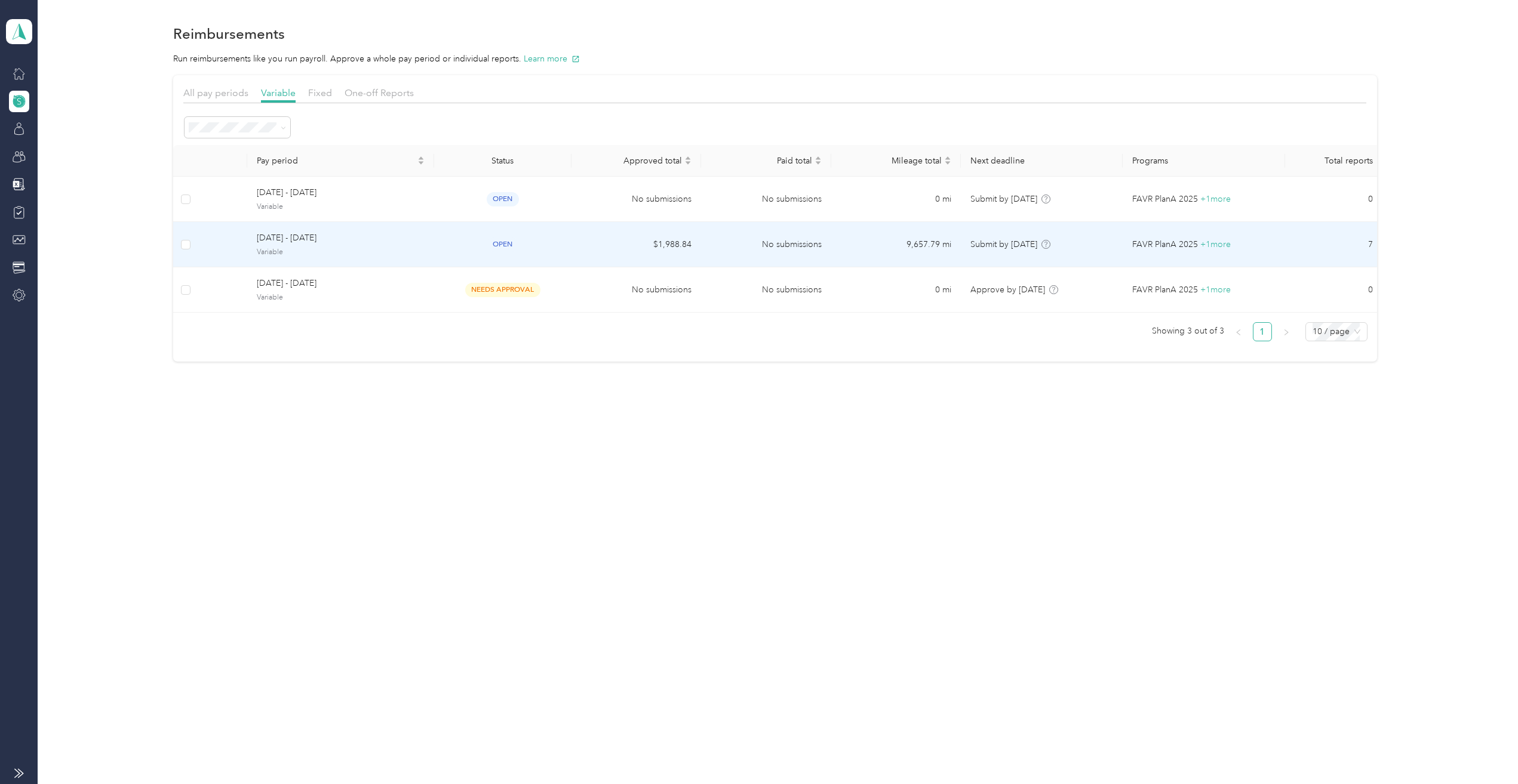
click at [332, 250] on span "Variable" at bounding box center [340, 253] width 167 height 11
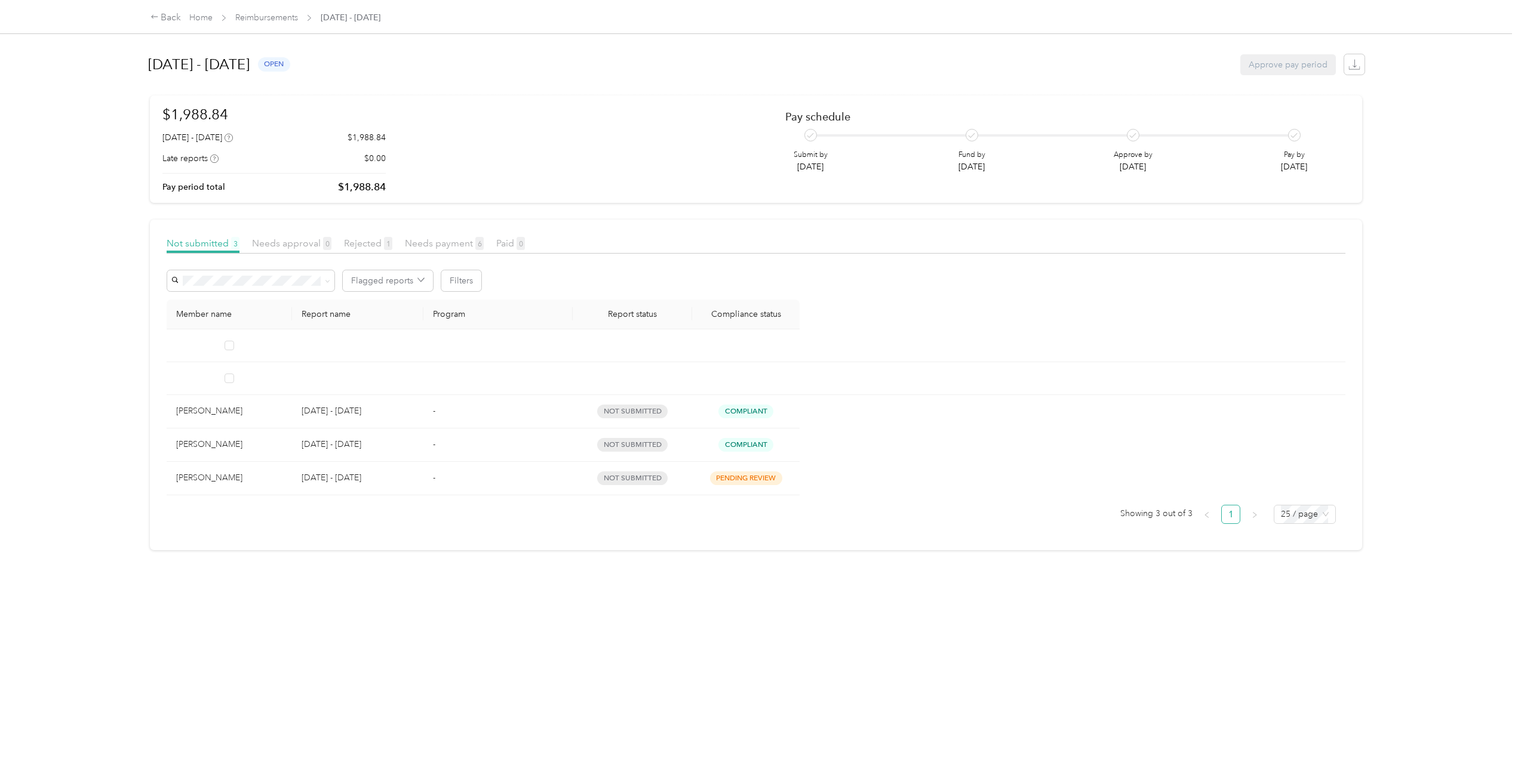
click at [179, 425] on td "[PERSON_NAME]" at bounding box center [229, 411] width 125 height 33
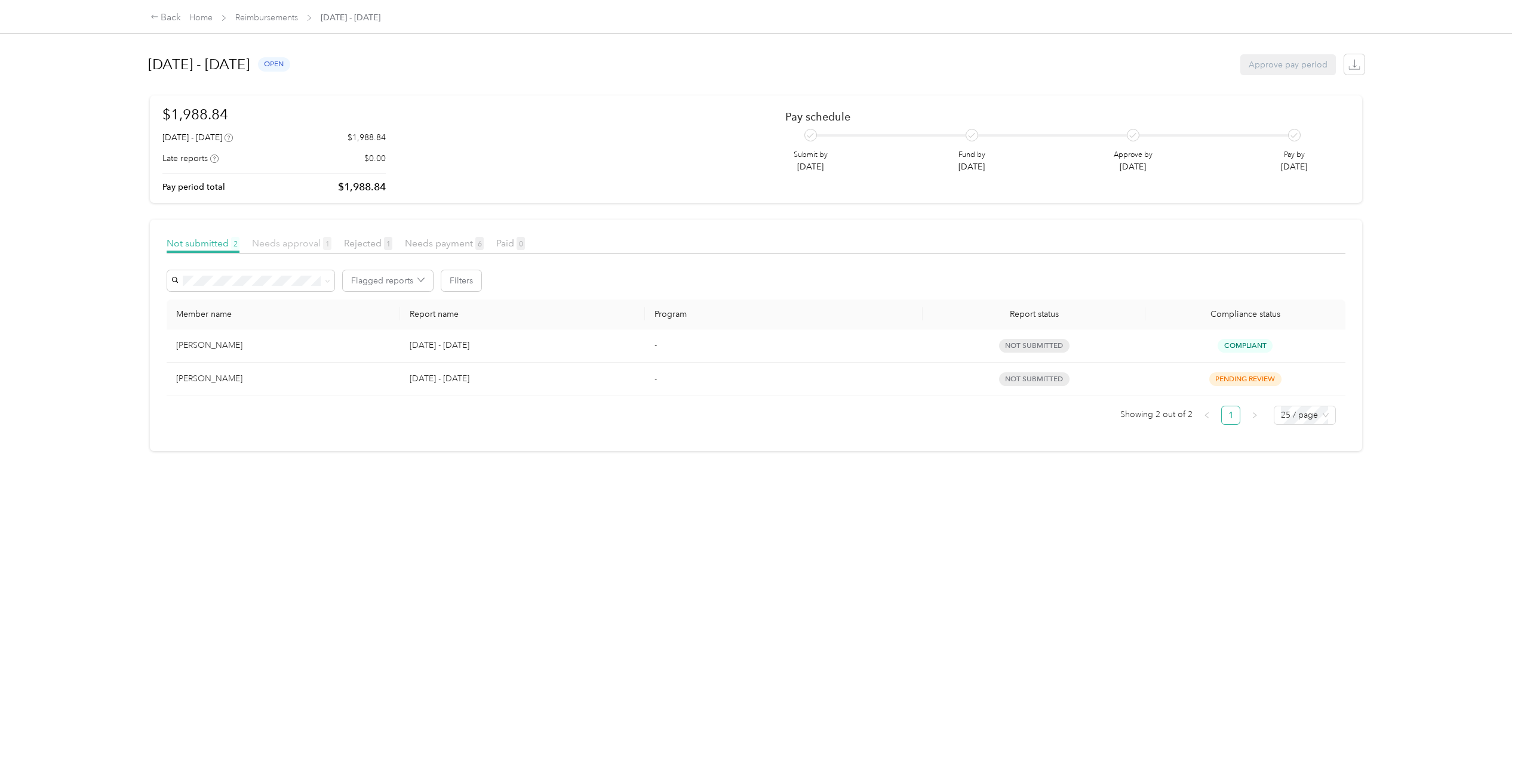
click at [305, 238] on span "Needs approval 1" at bounding box center [292, 243] width 80 height 11
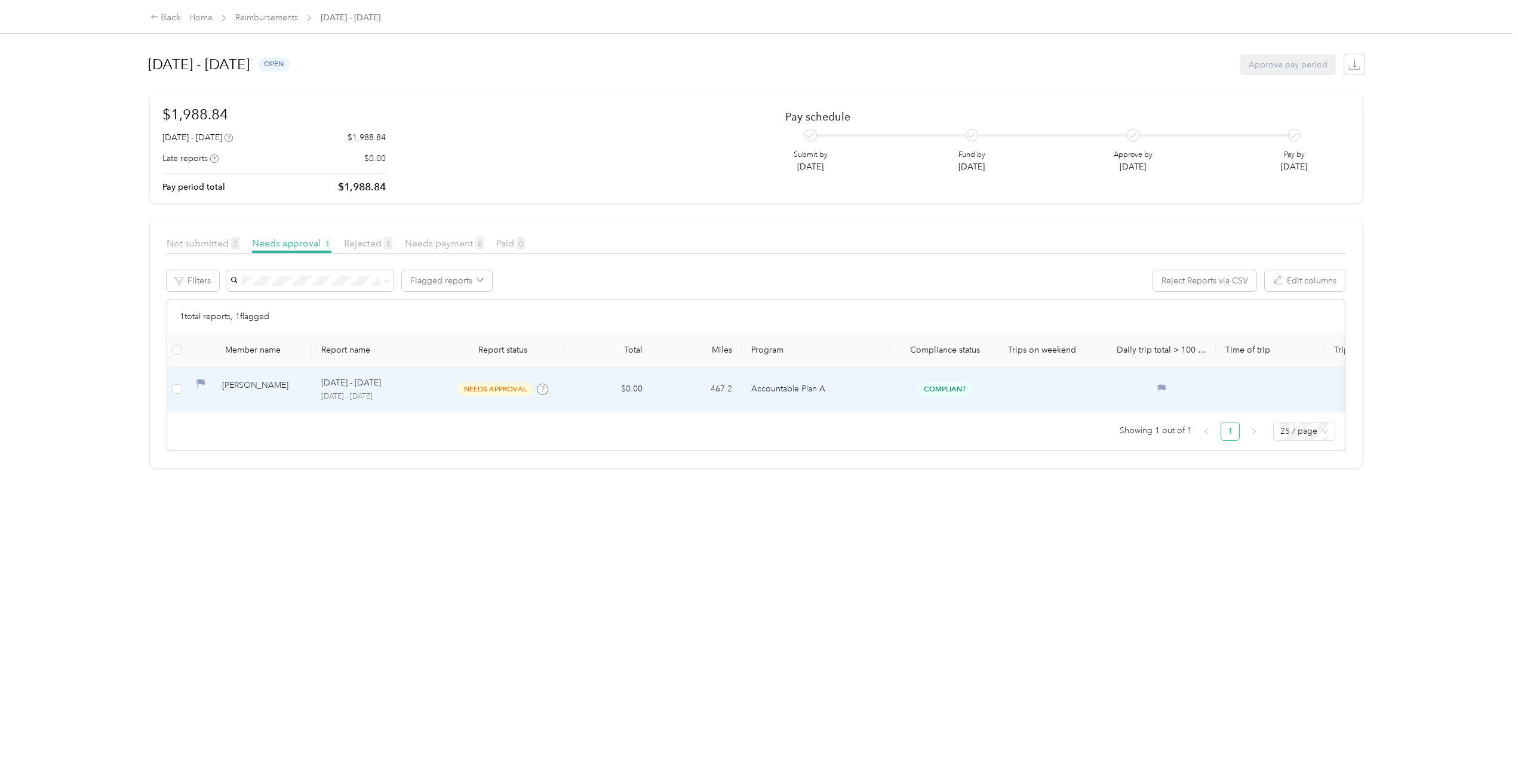
click at [182, 388] on td at bounding box center [177, 390] width 19 height 45
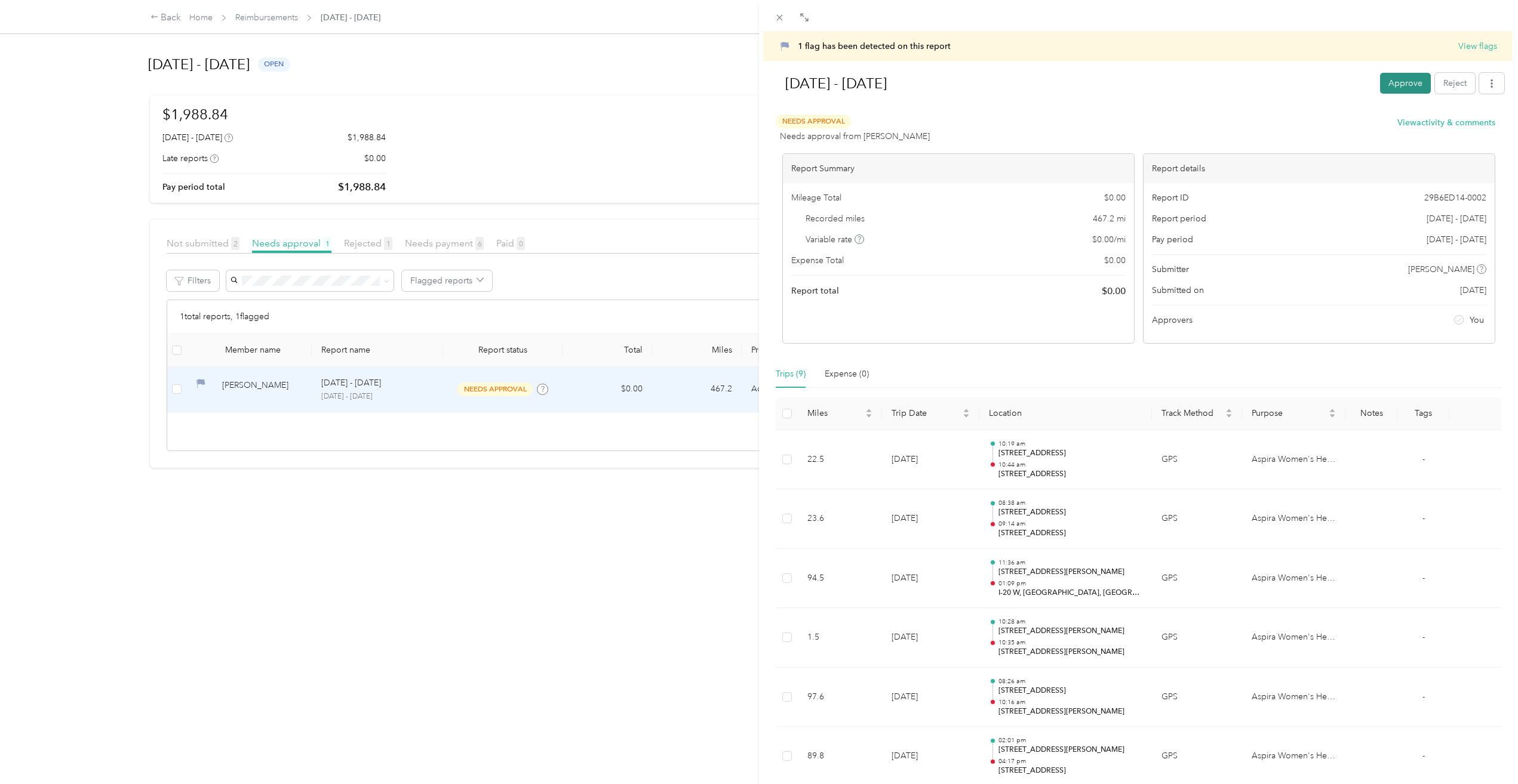
click at [1395, 80] on button "Approve" at bounding box center [1405, 83] width 51 height 21
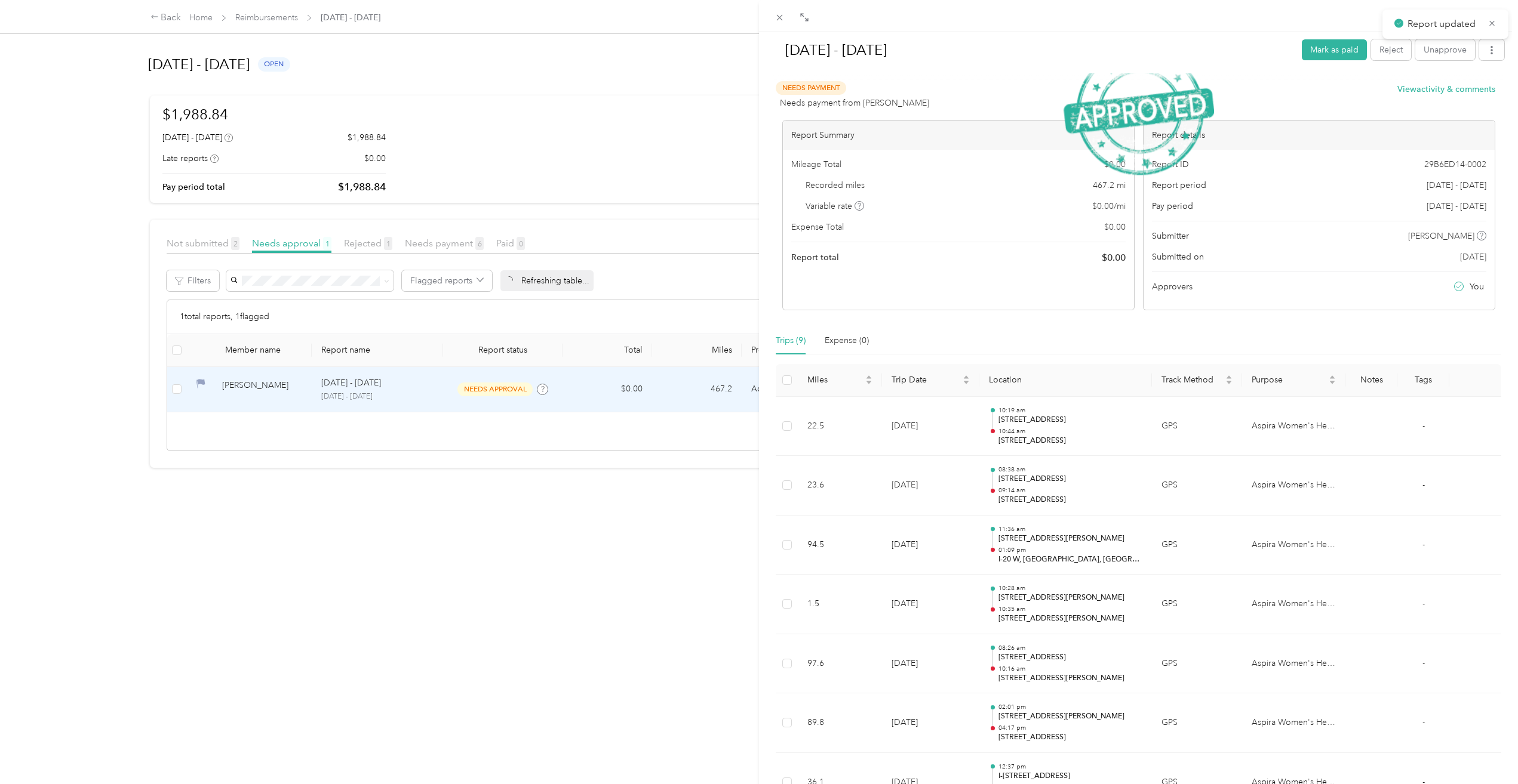
click at [371, 615] on div "[DATE] - [DATE] [PERSON_NAME] as paid Reject Unapprove Needs Payment Needs paym…" at bounding box center [759, 392] width 1518 height 784
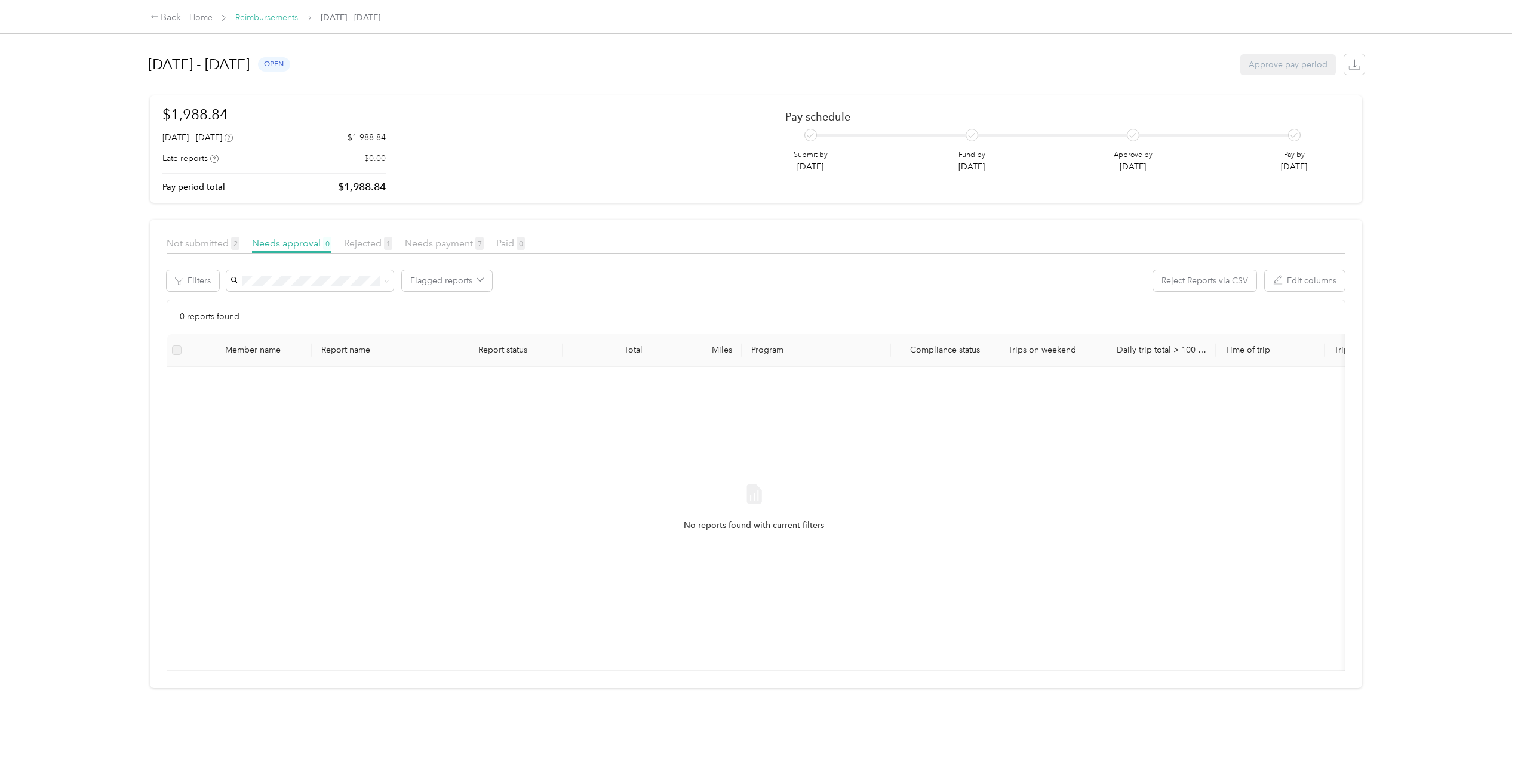
click at [275, 14] on link "Reimbursements" at bounding box center [267, 17] width 63 height 10
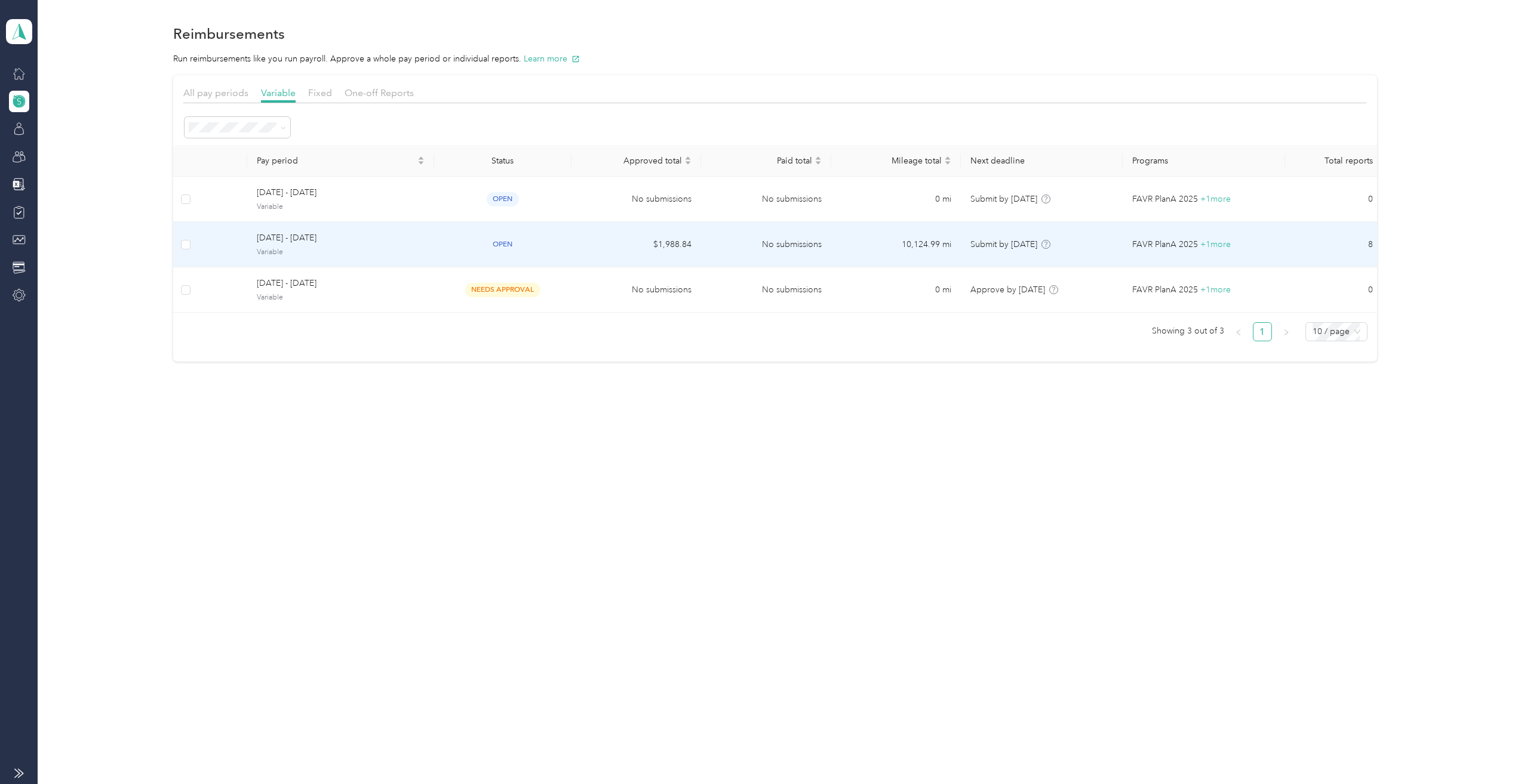
click at [404, 244] on span "[DATE] - [DATE]" at bounding box center [340, 238] width 167 height 13
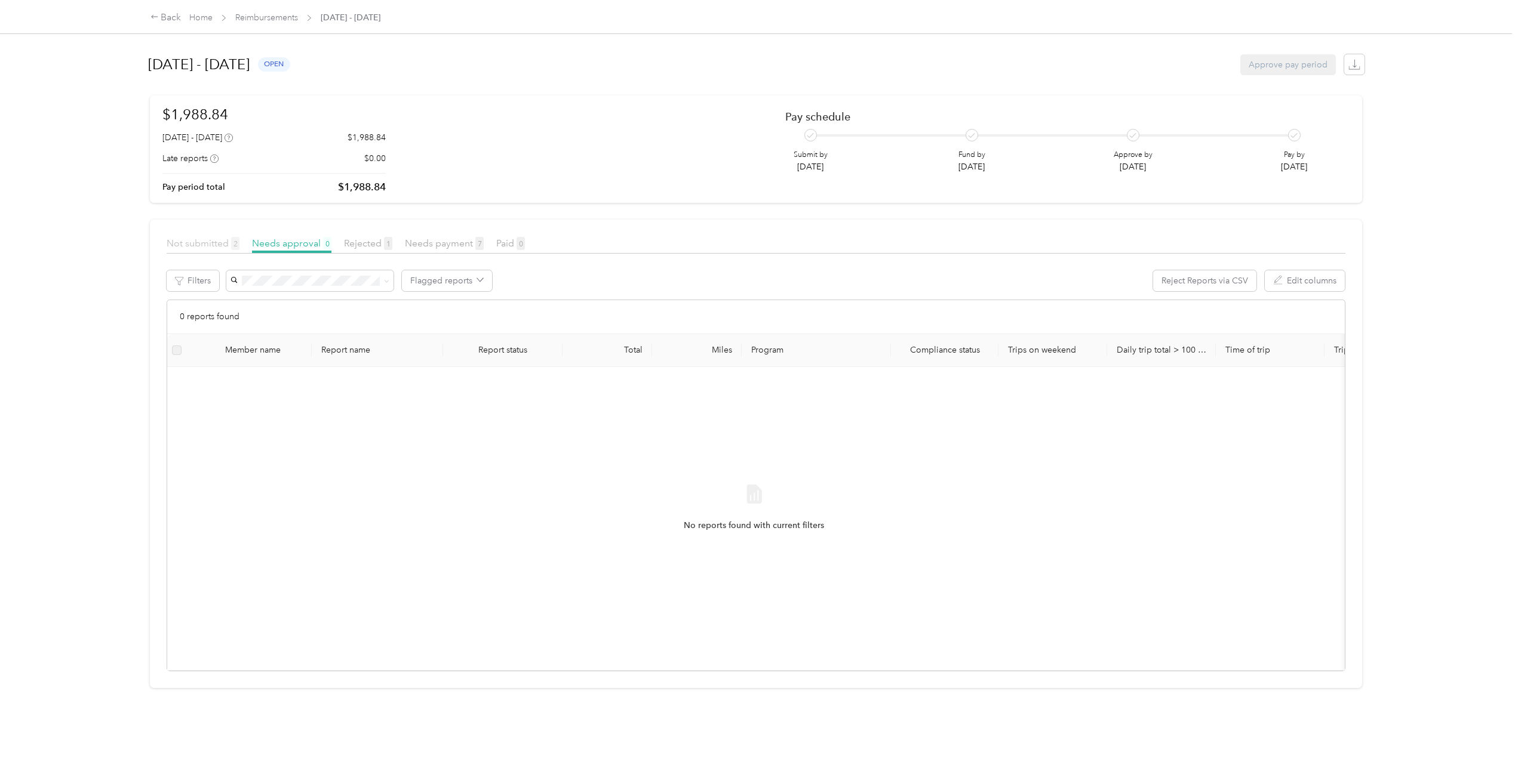
click at [201, 239] on span "Not submitted 2" at bounding box center [203, 243] width 73 height 11
